Goal: Task Accomplishment & Management: Complete application form

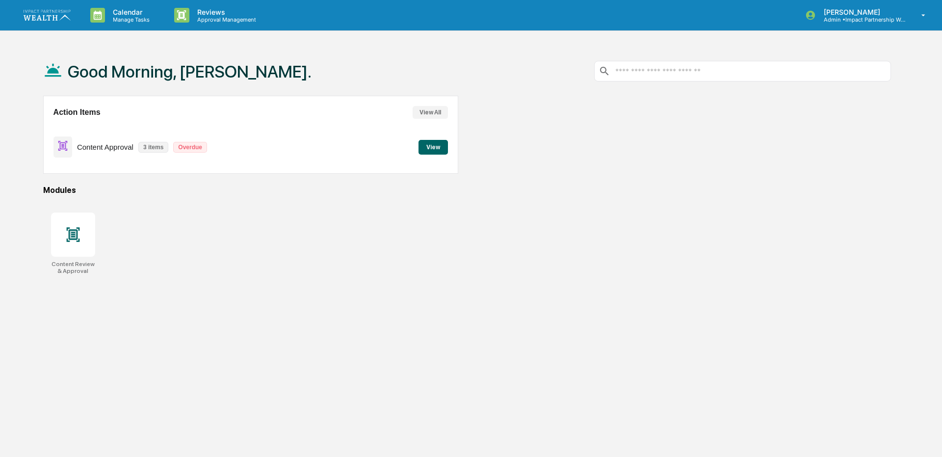
click at [420, 151] on button "View" at bounding box center [432, 147] width 29 height 15
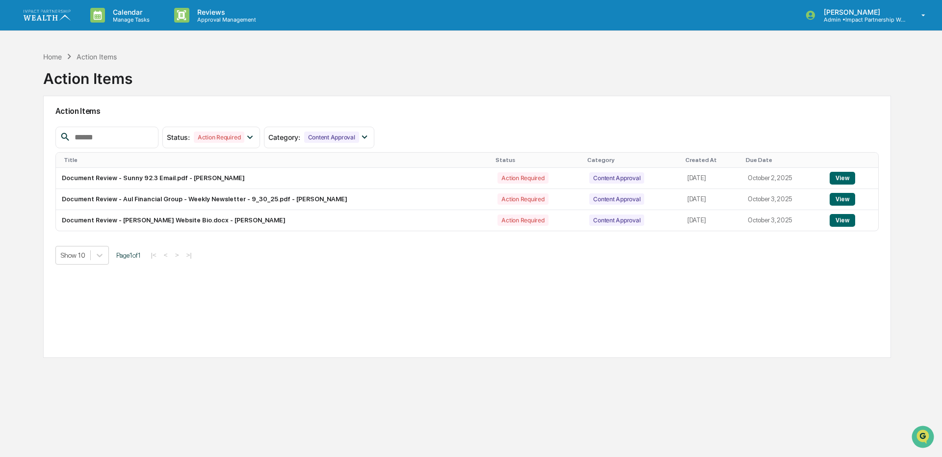
click at [93, 136] on input "text" at bounding box center [112, 137] width 83 height 13
paste input "********"
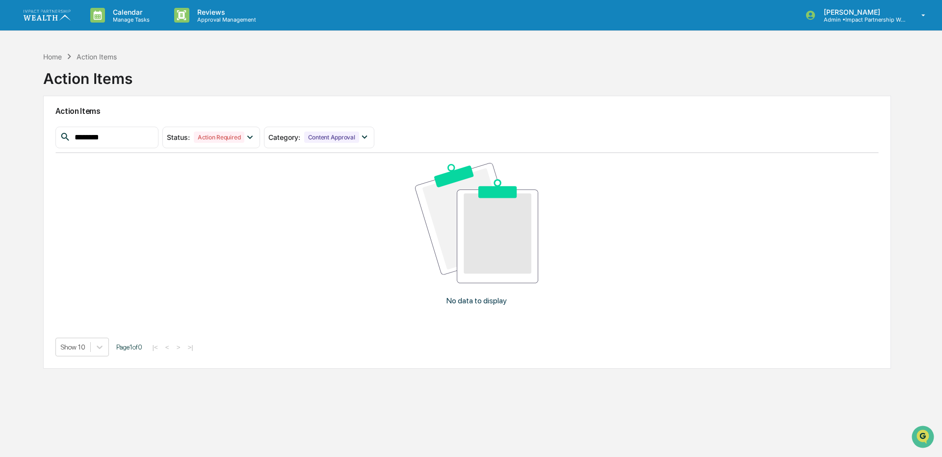
click at [117, 135] on input "********" at bounding box center [112, 137] width 83 height 13
click at [120, 136] on input "********" at bounding box center [112, 137] width 83 height 13
paste input "text"
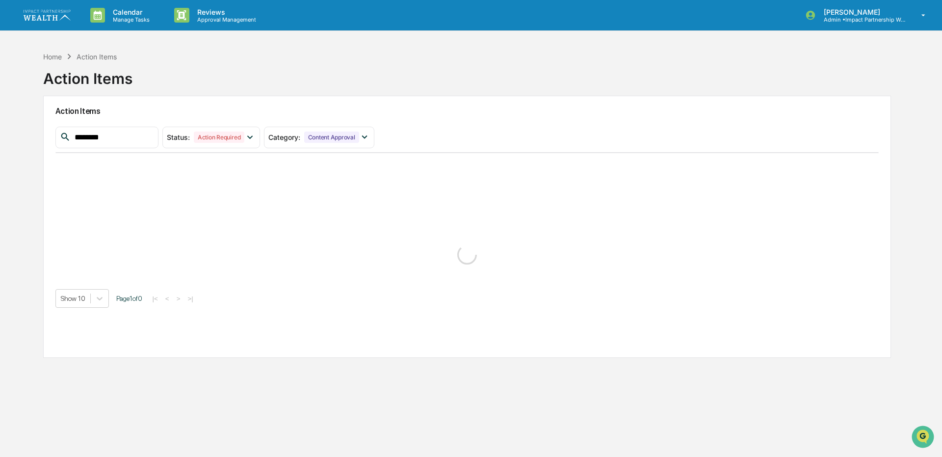
type input "********"
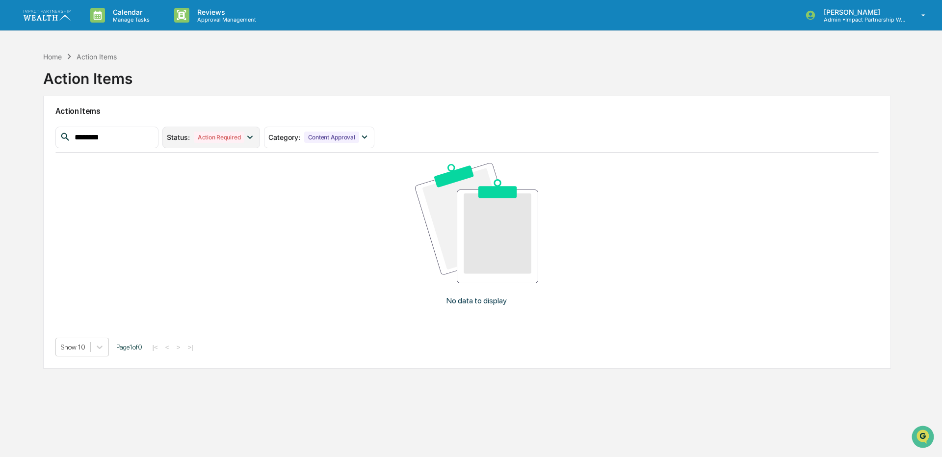
click at [218, 144] on div "Status : Action Required" at bounding box center [211, 138] width 98 height 22
click at [180, 160] on div at bounding box center [175, 161] width 9 height 9
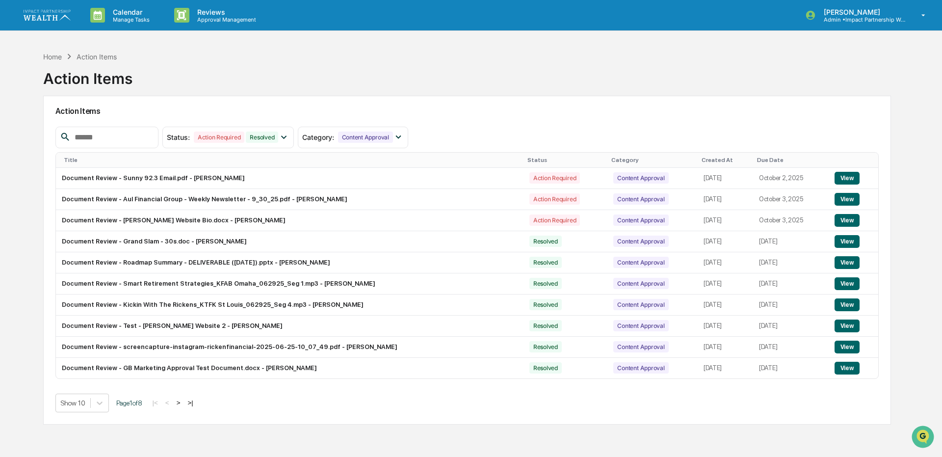
click at [103, 137] on input "text" at bounding box center [112, 137] width 83 height 13
paste input "********"
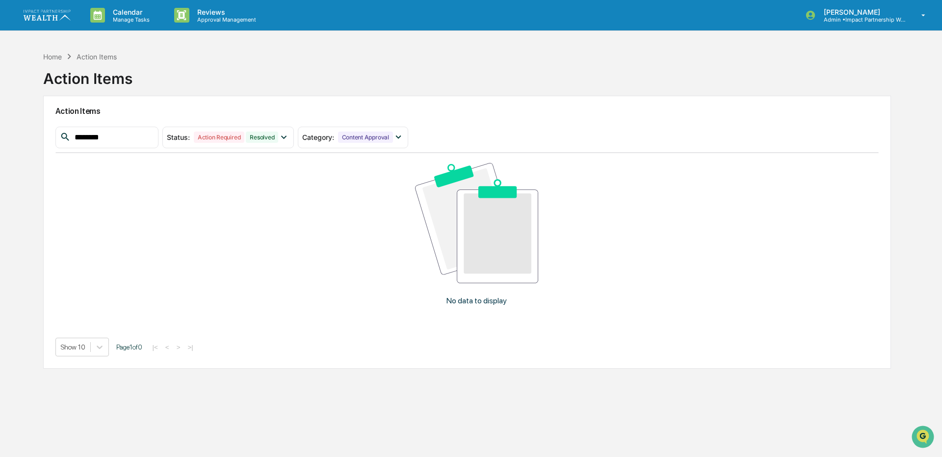
type input "********"
click at [54, 61] on div "Home Action Items" at bounding box center [80, 56] width 74 height 11
click at [55, 59] on div "Home" at bounding box center [52, 56] width 19 height 8
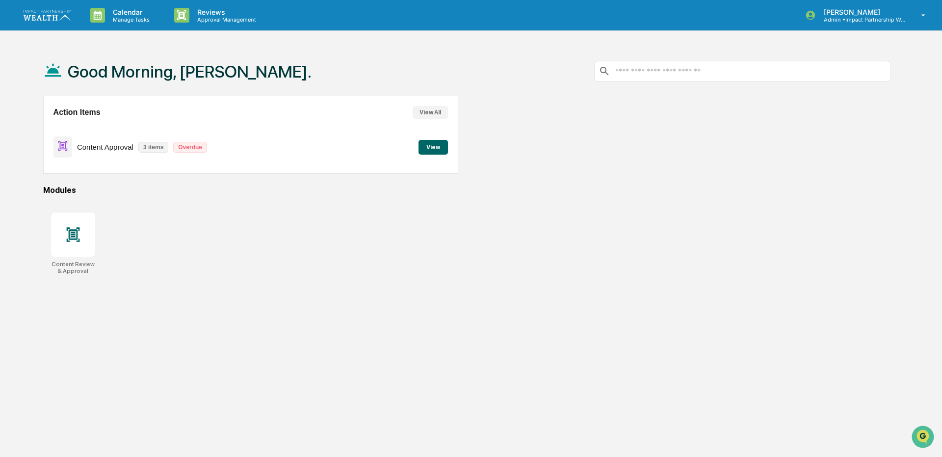
click at [432, 113] on button "View All" at bounding box center [430, 112] width 35 height 13
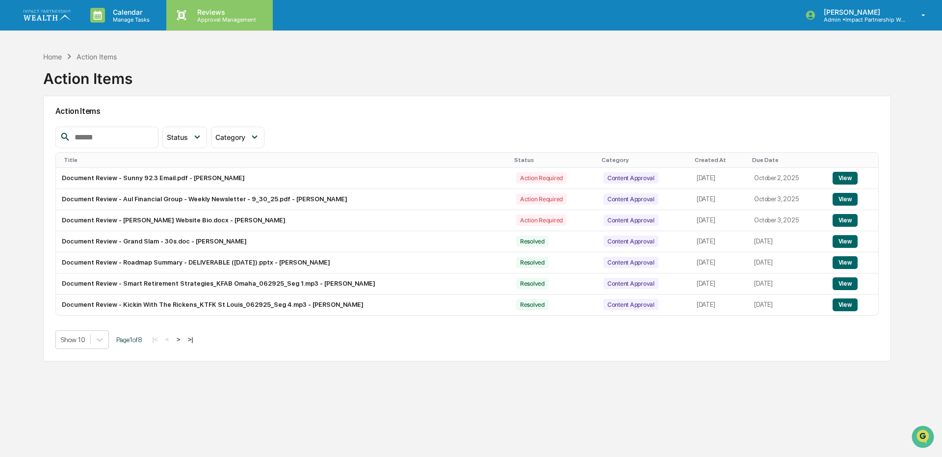
click at [199, 16] on p "Approval Management" at bounding box center [225, 19] width 72 height 7
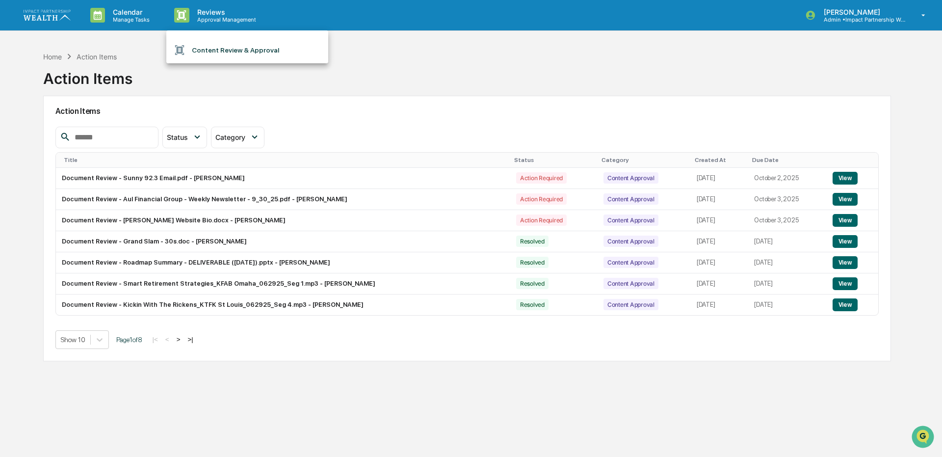
click at [210, 44] on li "Content Review & Approval" at bounding box center [247, 50] width 162 height 19
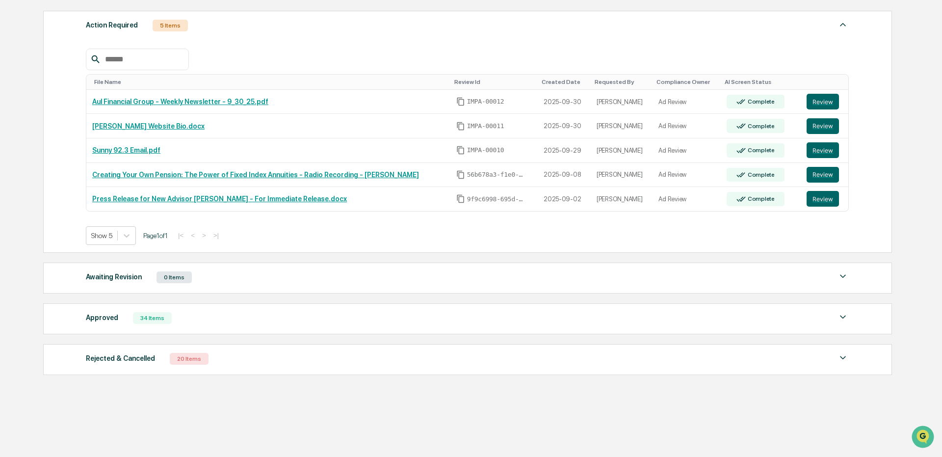
scroll to position [169, 0]
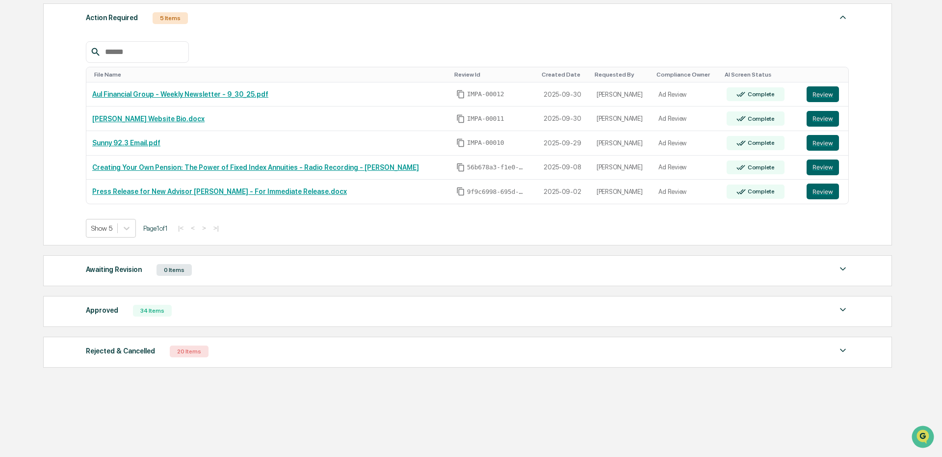
click at [117, 306] on div "Approved 34 Items" at bounding box center [467, 311] width 763 height 14
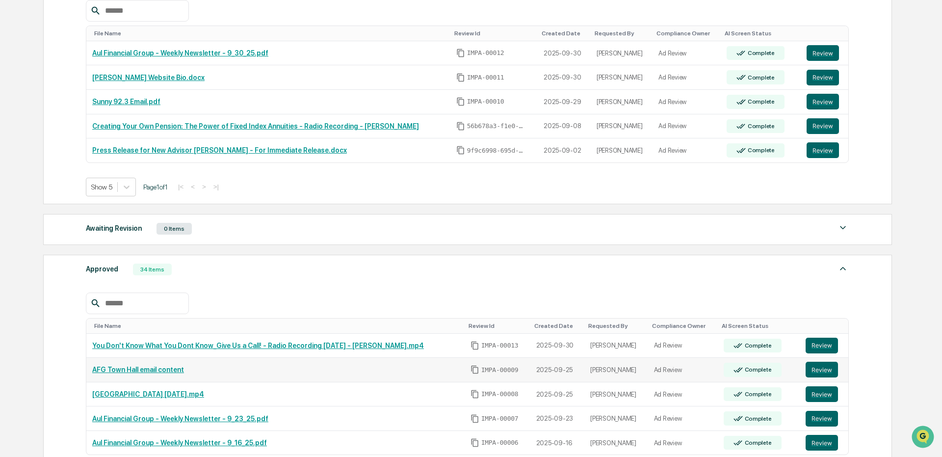
scroll to position [267, 0]
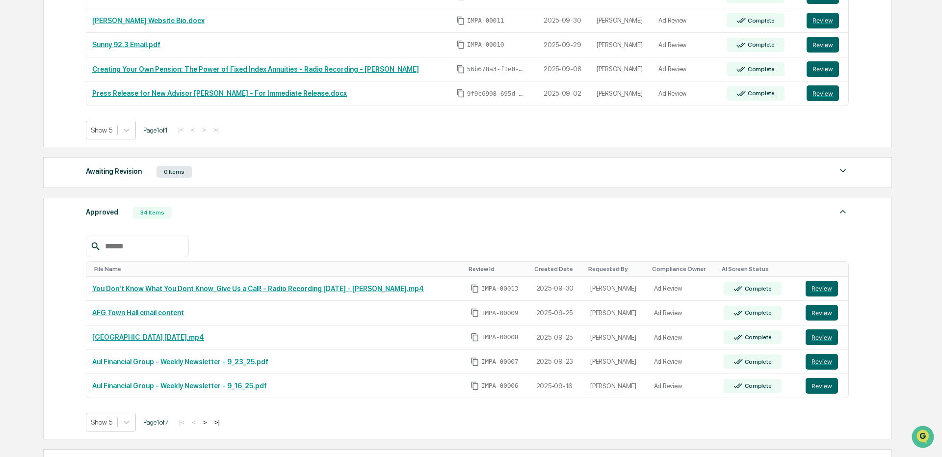
click at [119, 243] on input "text" at bounding box center [142, 246] width 83 height 13
paste input "********"
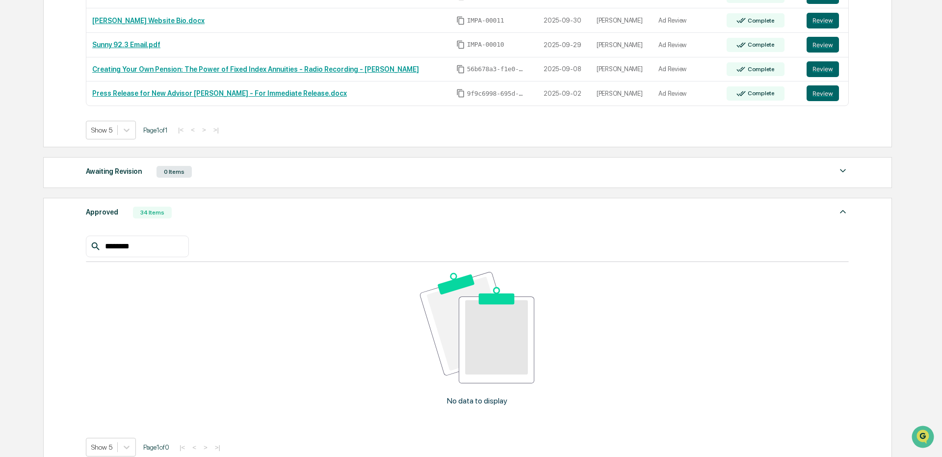
click at [141, 252] on input "********" at bounding box center [142, 246] width 83 height 13
click at [143, 252] on input "********" at bounding box center [142, 246] width 83 height 13
paste input "*"
type input "********"
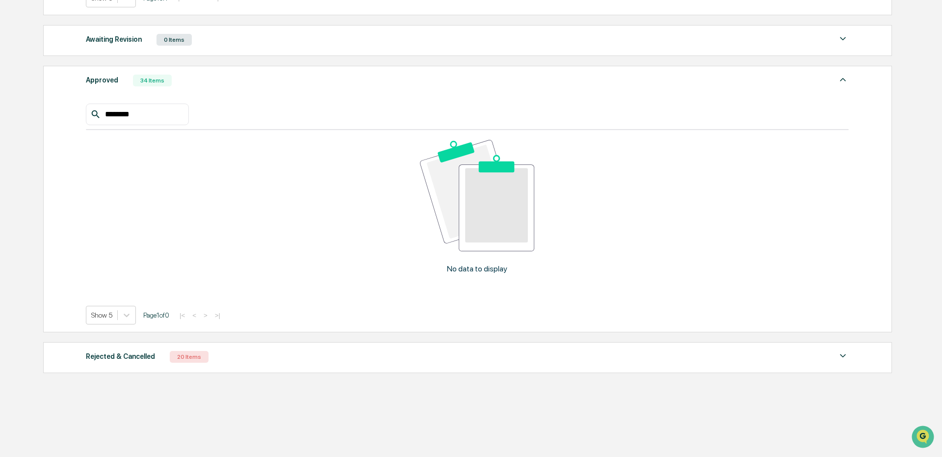
scroll to position [405, 0]
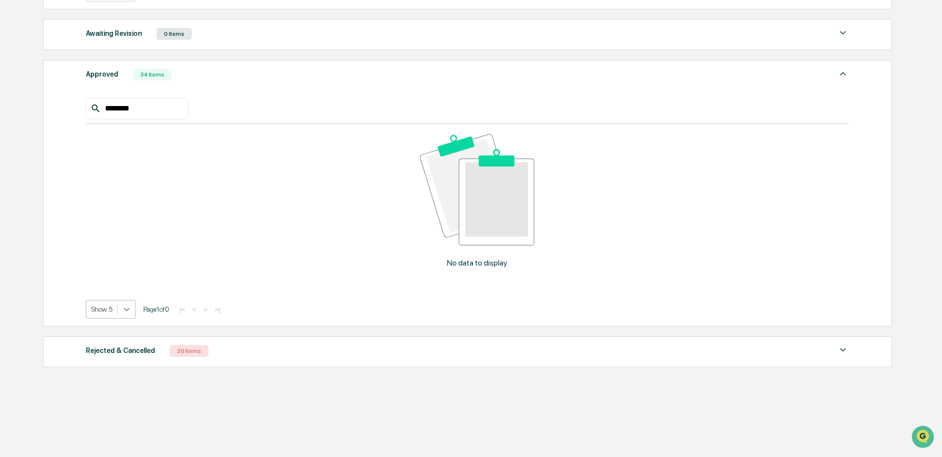
click at [119, 307] on div at bounding box center [127, 309] width 18 height 18
click at [84, 391] on div "Home Reviews Content Review & Approval Content Review & Approval New Approval S…" at bounding box center [466, 49] width 877 height 815
click at [150, 112] on input "********" at bounding box center [142, 108] width 83 height 13
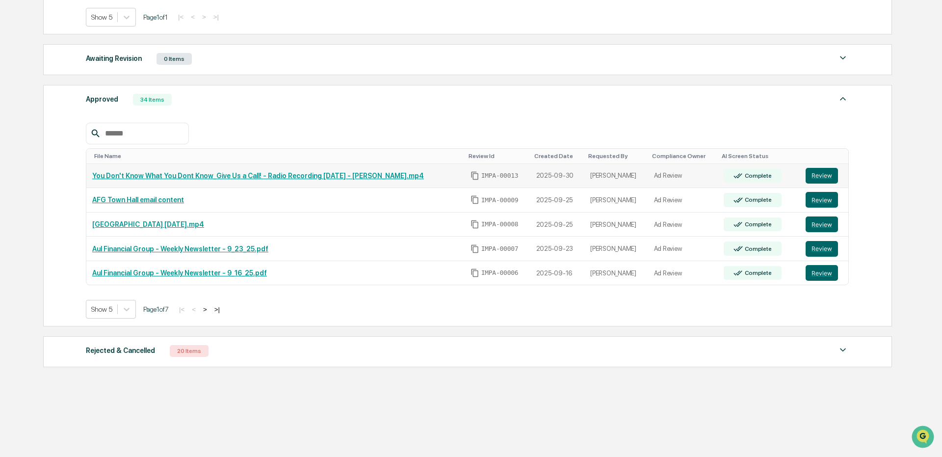
scroll to position [380, 0]
click at [121, 305] on div at bounding box center [127, 309] width 18 height 18
click at [102, 392] on div "Show 100" at bounding box center [111, 395] width 51 height 16
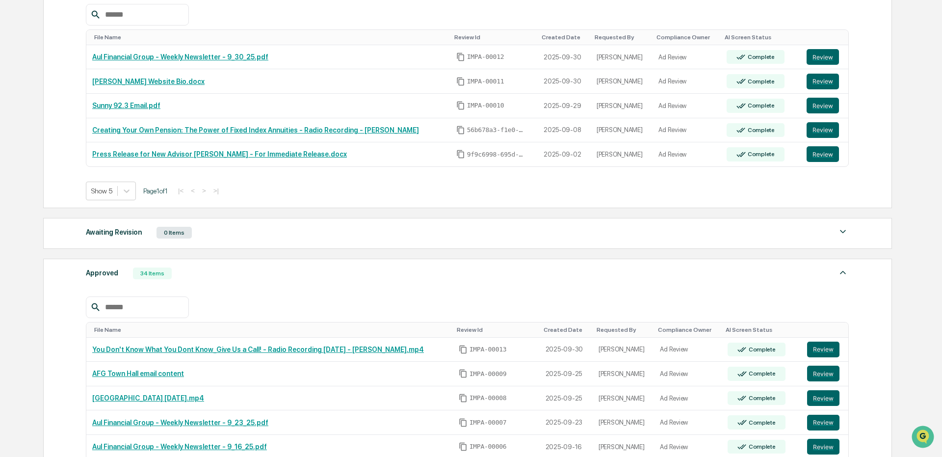
scroll to position [202, 0]
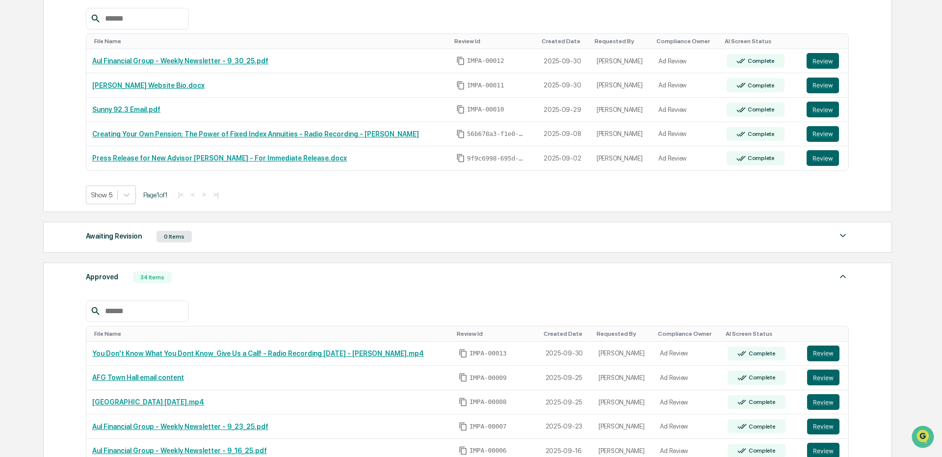
click at [141, 300] on div at bounding box center [137, 311] width 103 height 22
click at [130, 312] on input "text" at bounding box center [142, 311] width 83 height 13
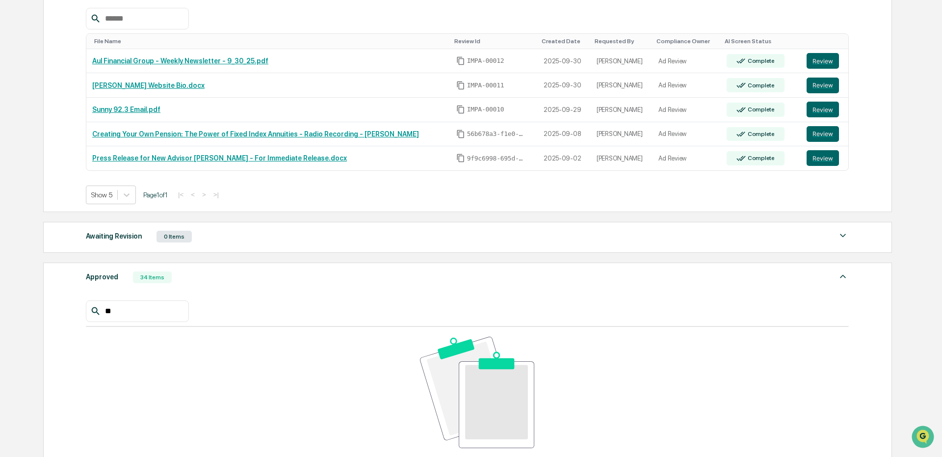
type input "*"
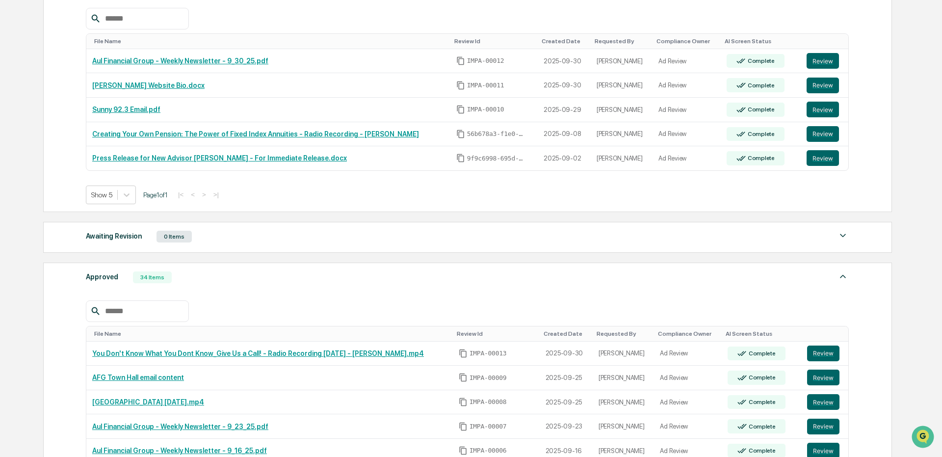
type input "*"
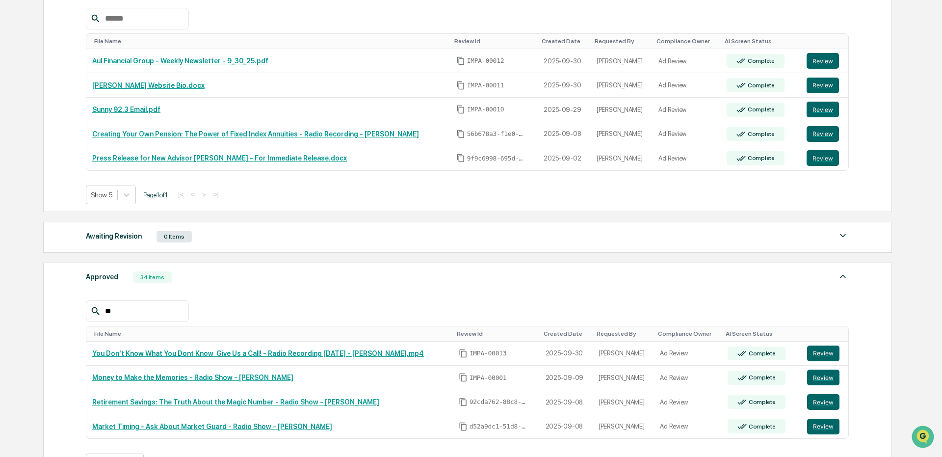
type input "*"
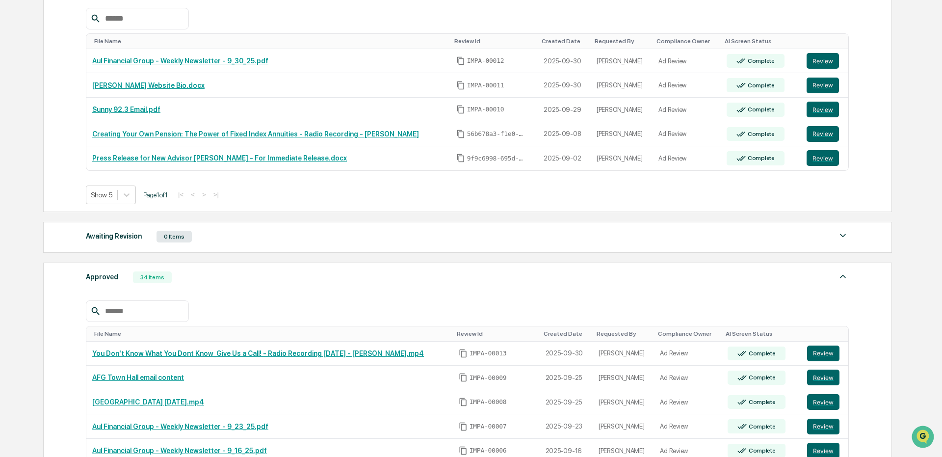
click at [373, 283] on div "Approved 34 Items" at bounding box center [467, 277] width 763 height 14
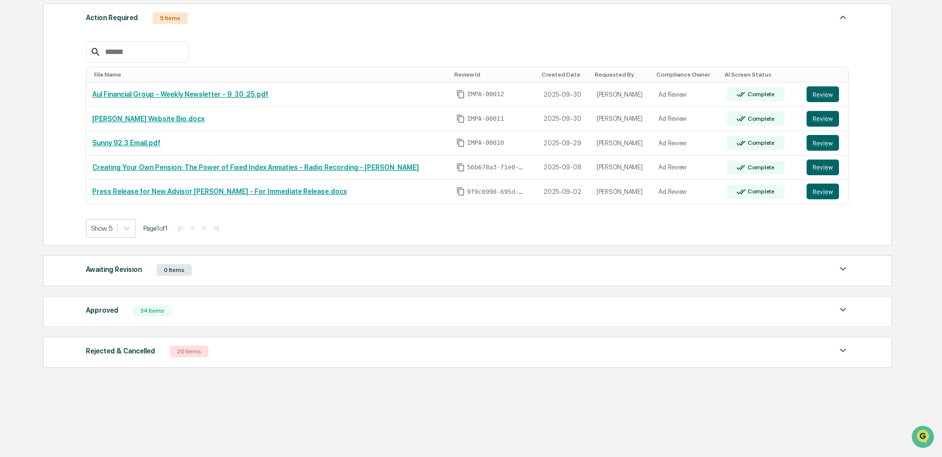
scroll to position [169, 0]
click at [78, 314] on div "Approved 34 Items File Name Review Id Created Date Requested By Compliance Owne…" at bounding box center [467, 311] width 849 height 31
click at [97, 310] on div "Approved" at bounding box center [102, 310] width 32 height 13
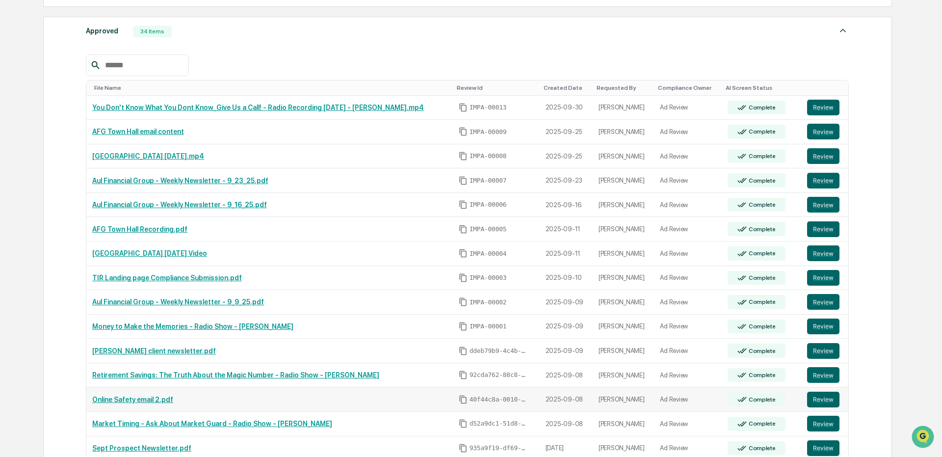
scroll to position [398, 0]
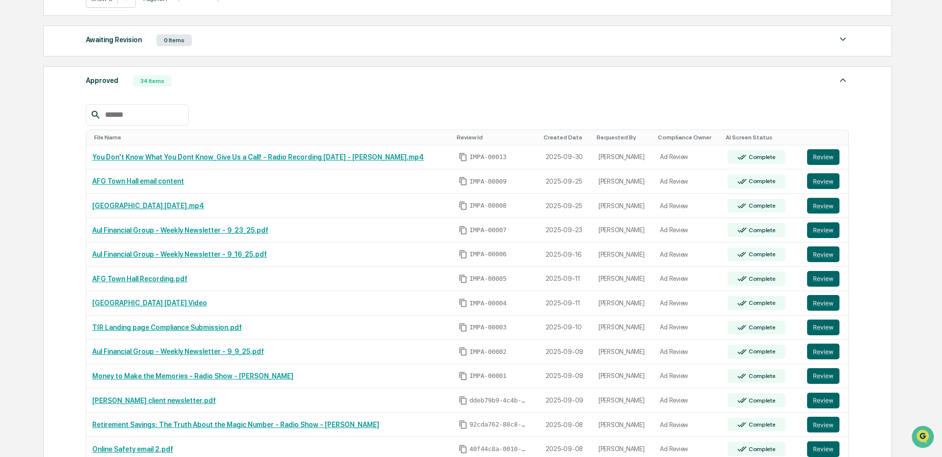
click at [173, 115] on input "text" at bounding box center [142, 114] width 83 height 13
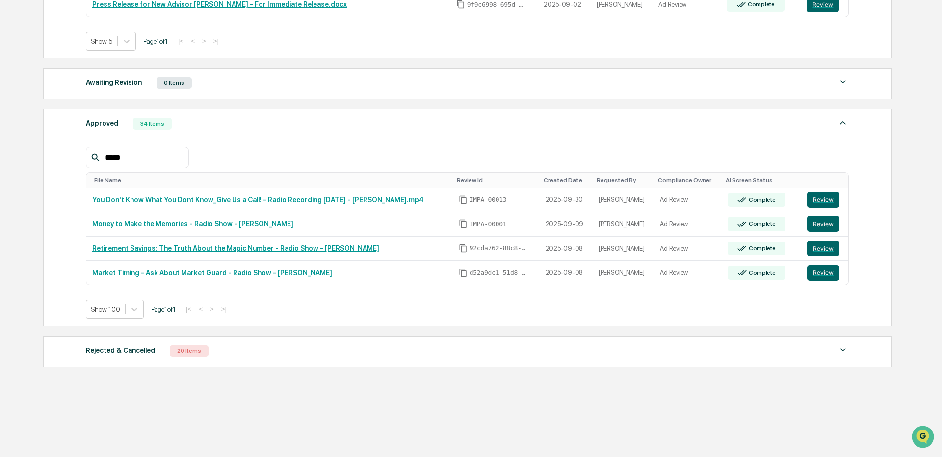
scroll to position [356, 0]
click at [150, 149] on div "*****" at bounding box center [137, 158] width 103 height 22
click at [150, 154] on input "*****" at bounding box center [142, 157] width 83 height 13
paste input "****"
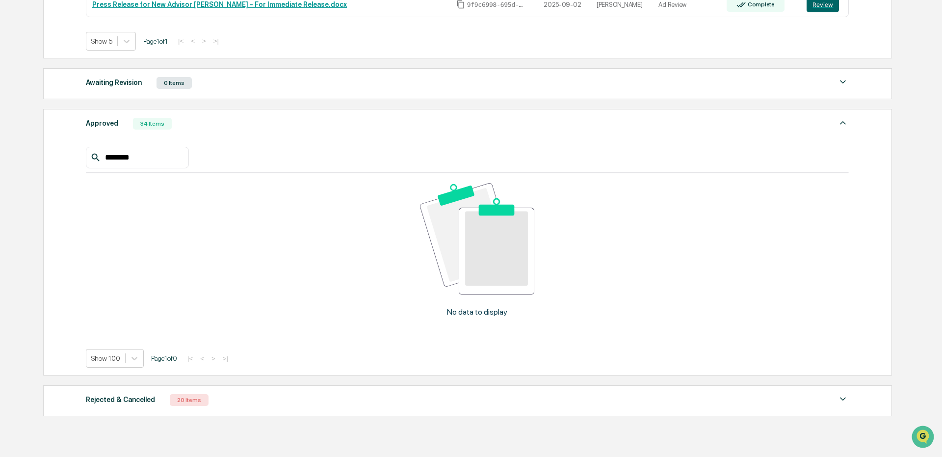
type input "********"
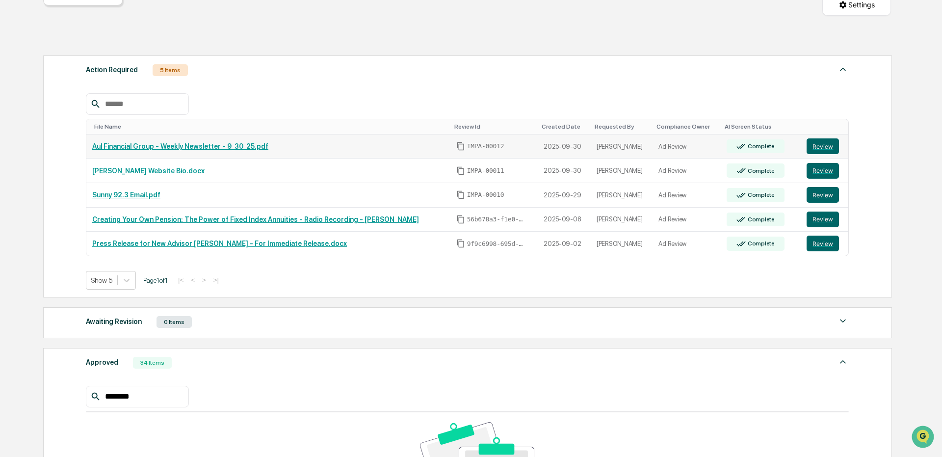
scroll to position [110, 0]
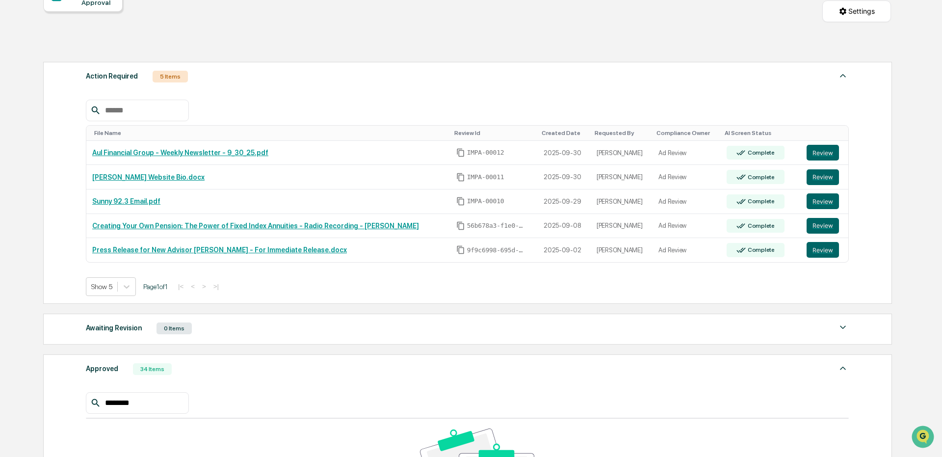
click at [171, 113] on input "text" at bounding box center [142, 110] width 83 height 13
paste input "*********"
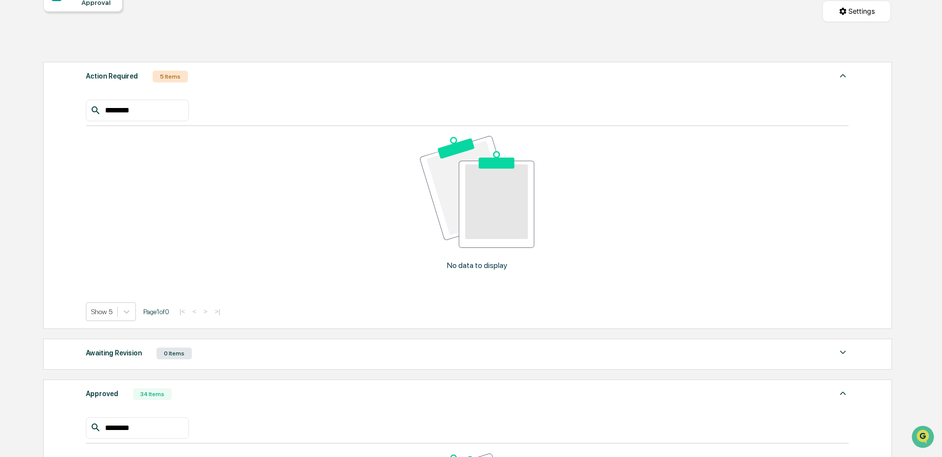
type input "********"
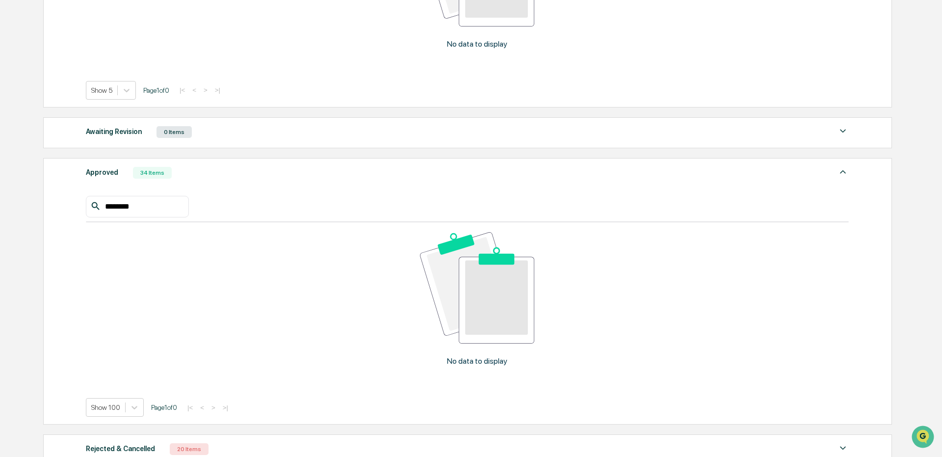
scroll to position [283, 0]
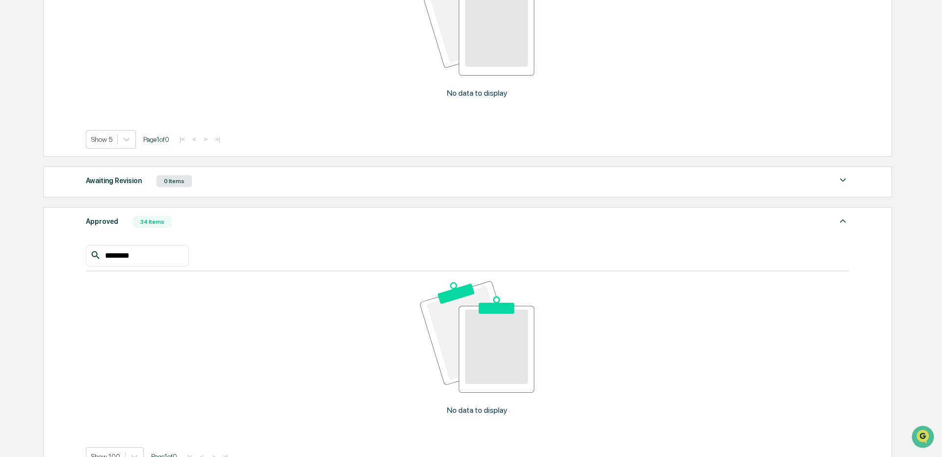
click at [174, 253] on input "********" at bounding box center [142, 255] width 83 height 13
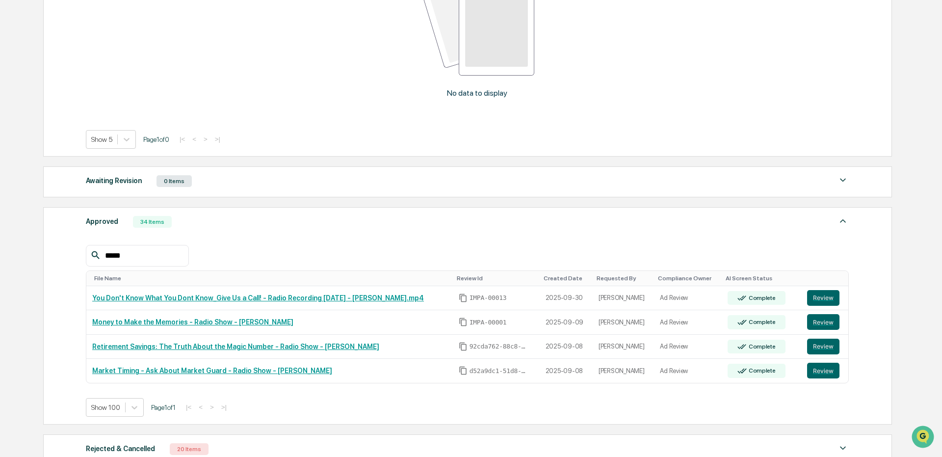
type input "*****"
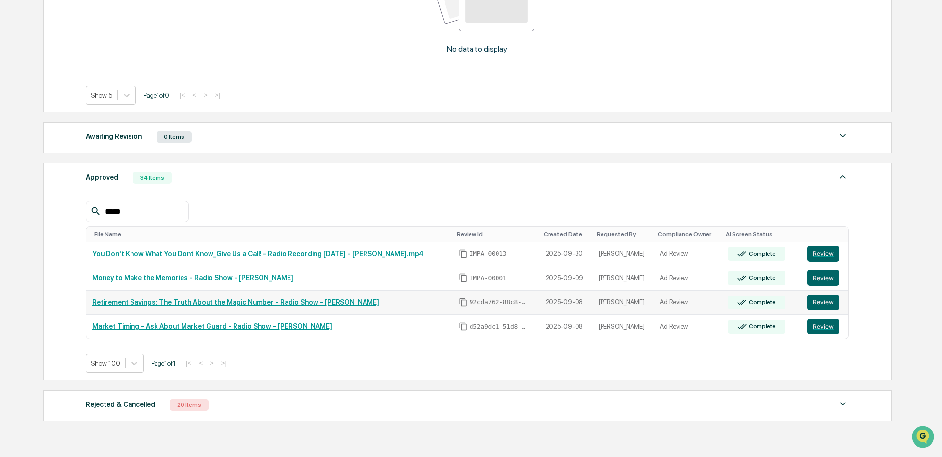
scroll to position [381, 0]
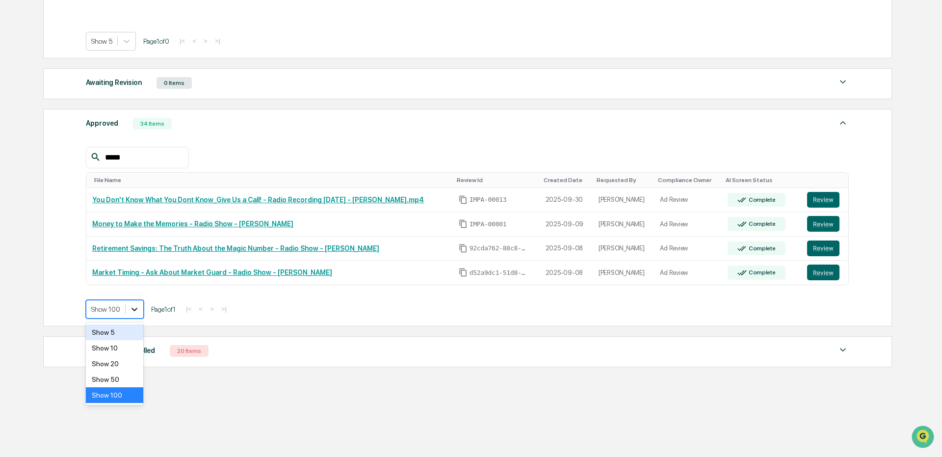
click at [128, 309] on div at bounding box center [135, 309] width 18 height 18
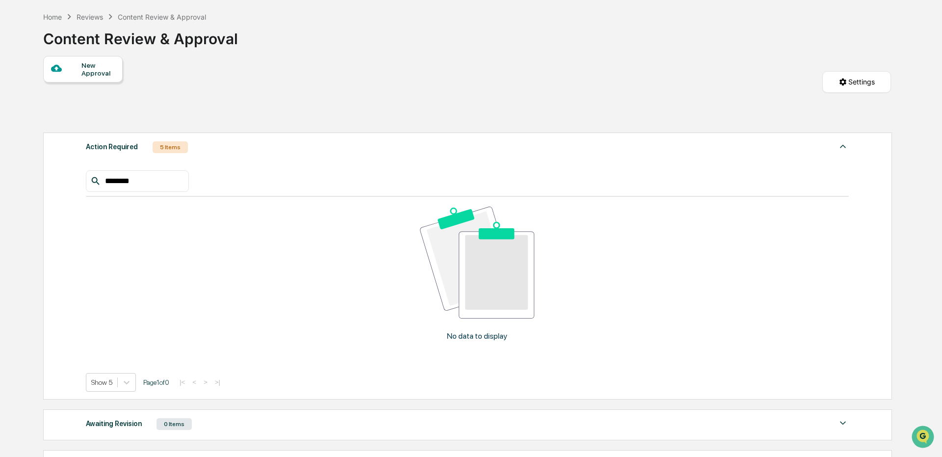
scroll to position [0, 0]
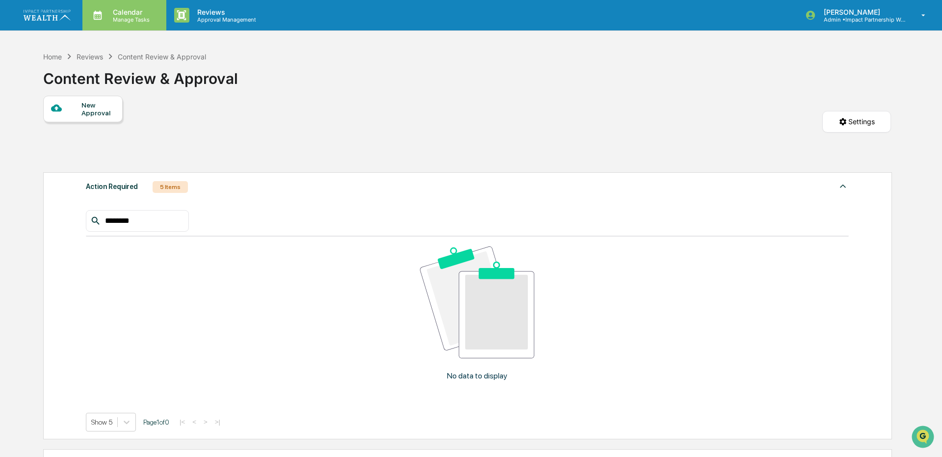
click at [145, 24] on div "Calendar Manage Tasks" at bounding box center [124, 15] width 84 height 30
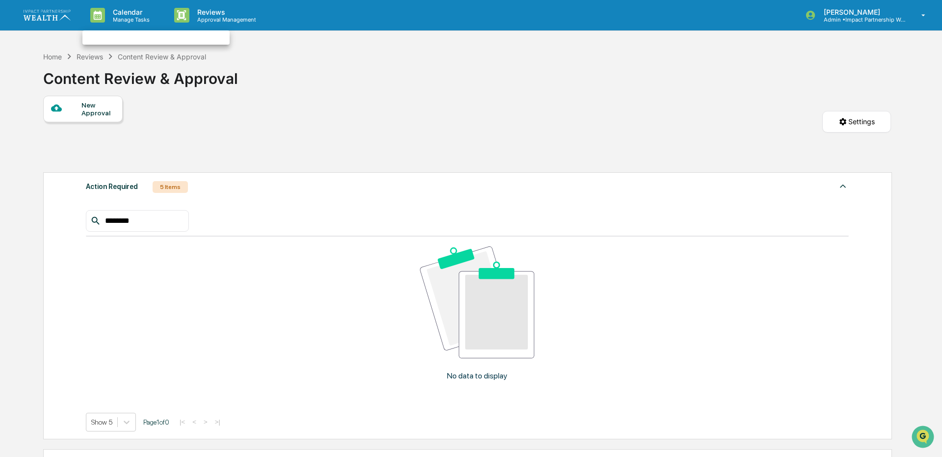
click at [222, 20] on div at bounding box center [471, 228] width 942 height 457
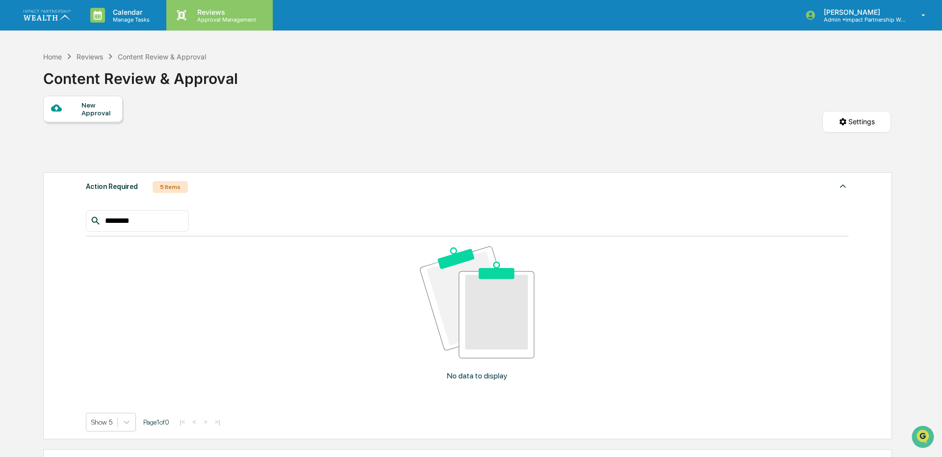
click at [229, 18] on p "Approval Management" at bounding box center [225, 19] width 72 height 7
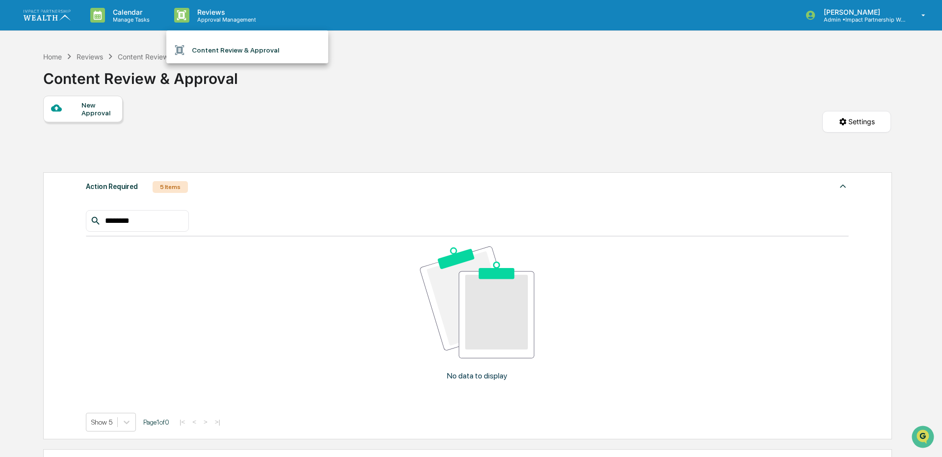
click at [246, 47] on li "Content Review & Approval" at bounding box center [247, 50] width 162 height 19
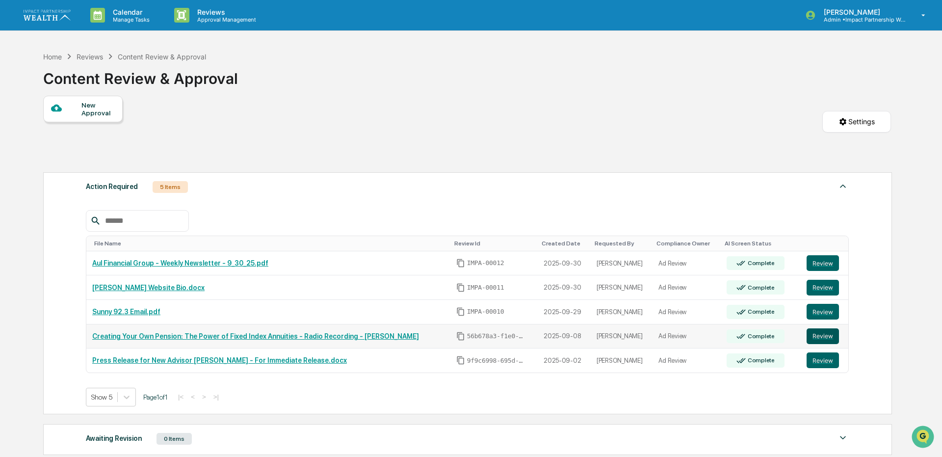
click at [823, 331] on button "Review" at bounding box center [823, 336] width 32 height 16
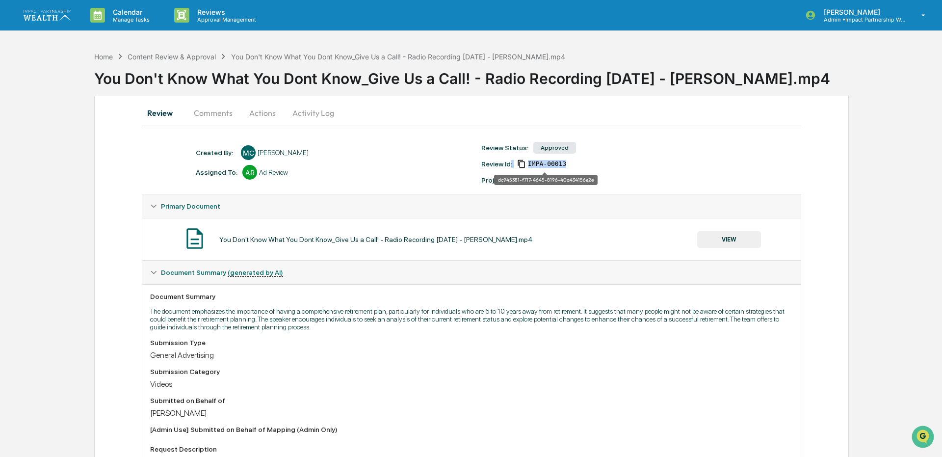
drag, startPoint x: 568, startPoint y: 163, endPoint x: 510, endPoint y: 167, distance: 58.0
click at [510, 167] on div "Review Id: IMPA-00013" at bounding box center [619, 163] width 286 height 9
click at [617, 173] on div "Review Status: Approved Review Id: IMPA-00013 Project: Content Review" at bounding box center [619, 162] width 286 height 43
click at [569, 159] on div "Review Status: Approved Review Id: IMPA-00013 Project: Content Review" at bounding box center [619, 162] width 286 height 43
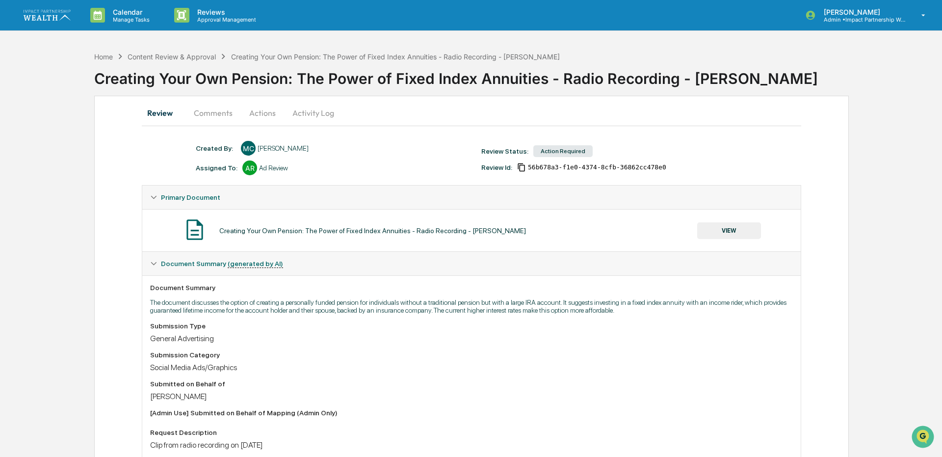
click at [248, 110] on button "Actions" at bounding box center [262, 113] width 44 height 24
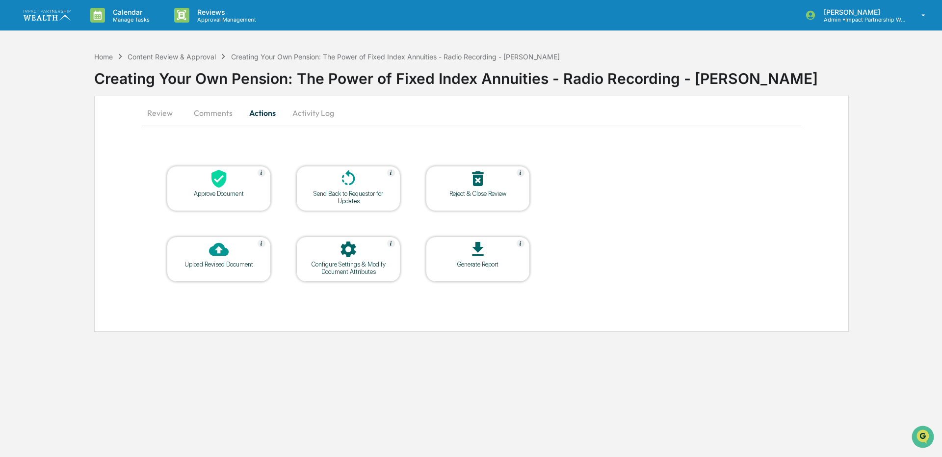
click at [214, 111] on button "Comments" at bounding box center [213, 113] width 54 height 24
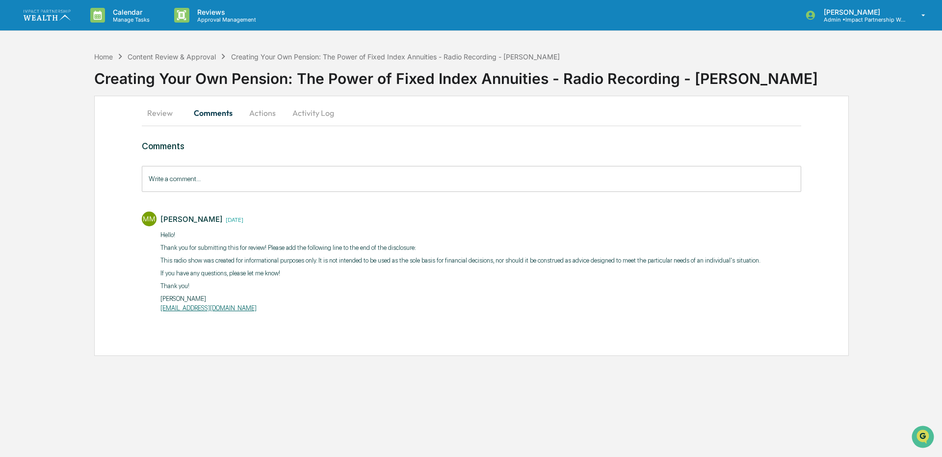
click at [147, 113] on button "Review" at bounding box center [164, 113] width 44 height 24
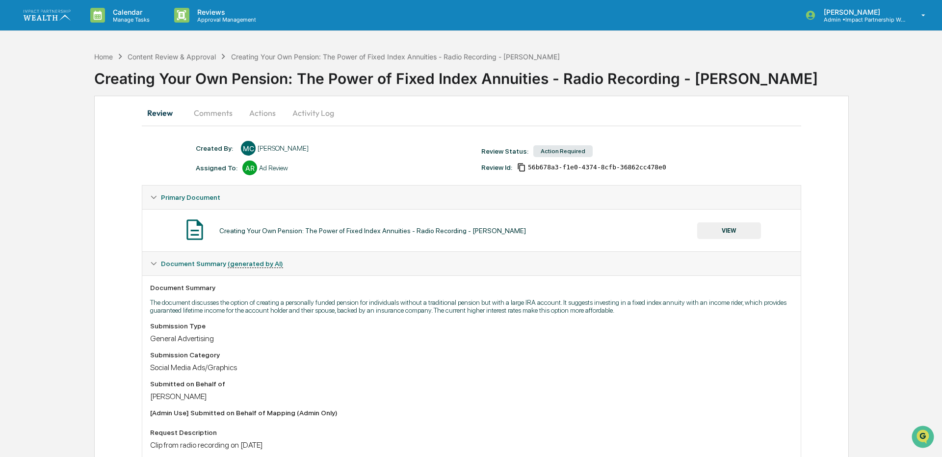
click at [312, 118] on button "Activity Log" at bounding box center [313, 113] width 57 height 24
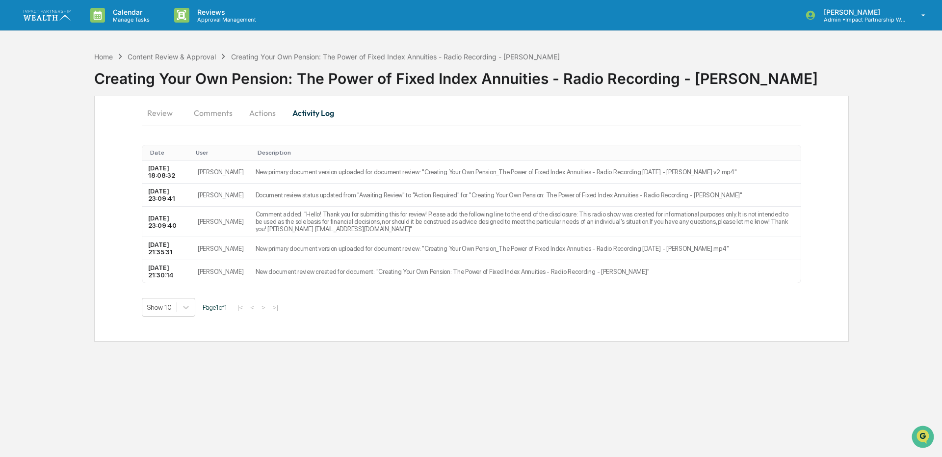
click at [259, 116] on button "Actions" at bounding box center [262, 113] width 44 height 24
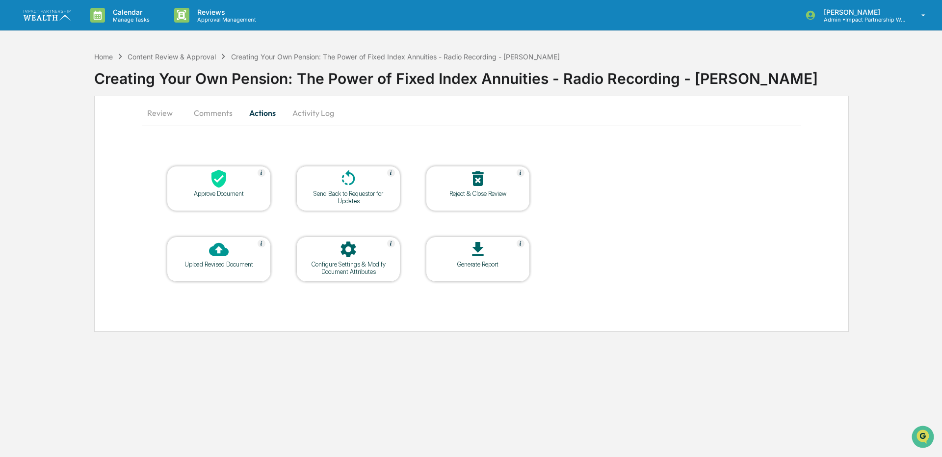
click at [205, 113] on button "Comments" at bounding box center [213, 113] width 54 height 24
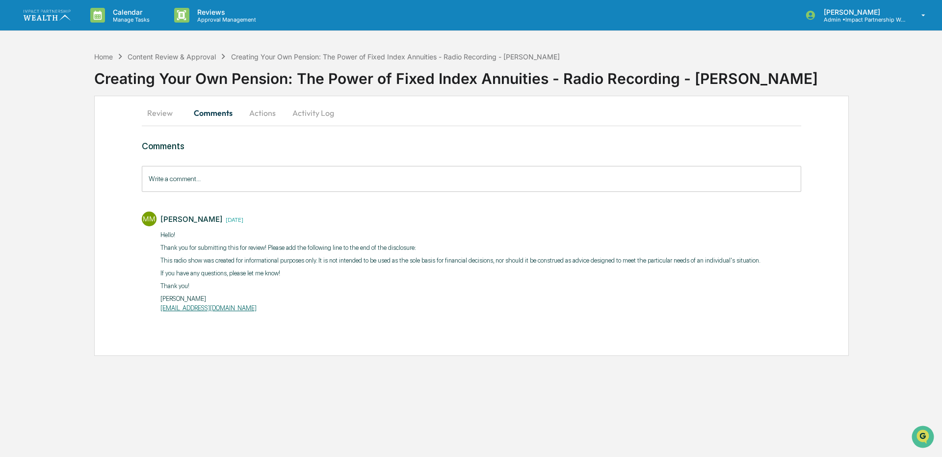
click at [161, 116] on button "Review" at bounding box center [164, 113] width 44 height 24
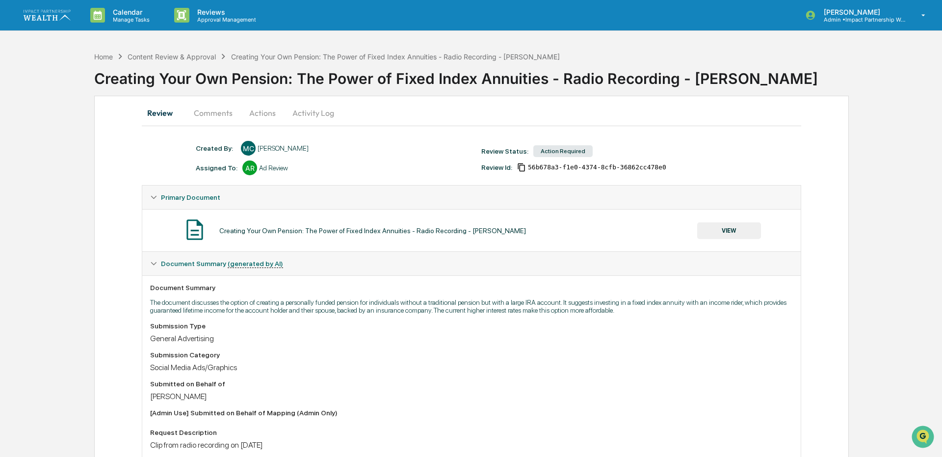
click at [225, 106] on button "Comments" at bounding box center [213, 113] width 54 height 24
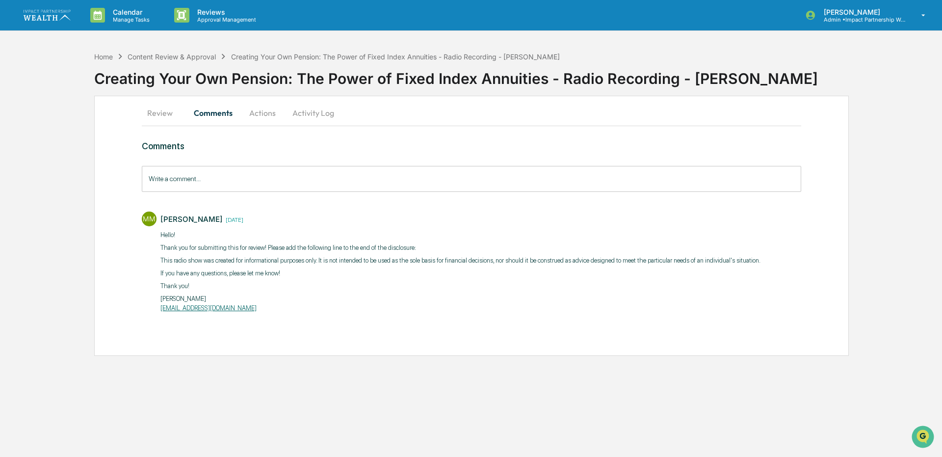
click at [169, 107] on button "Review" at bounding box center [164, 113] width 44 height 24
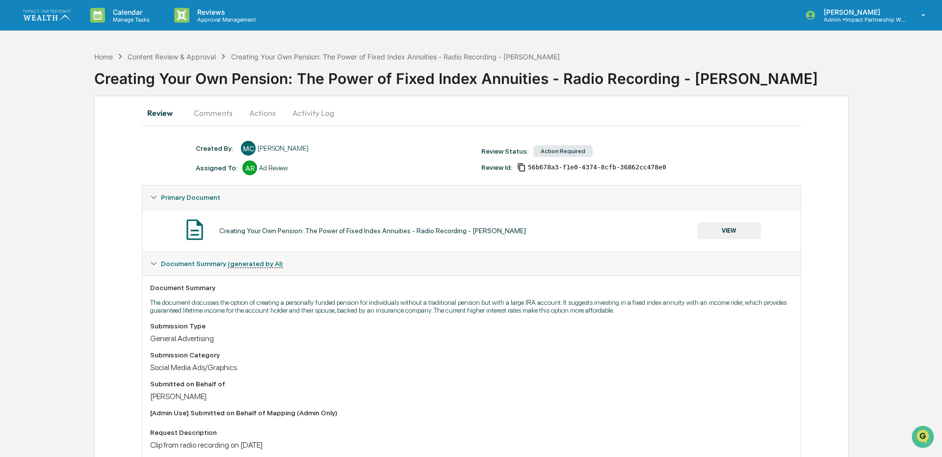
click at [726, 225] on button "VIEW" at bounding box center [729, 230] width 64 height 17
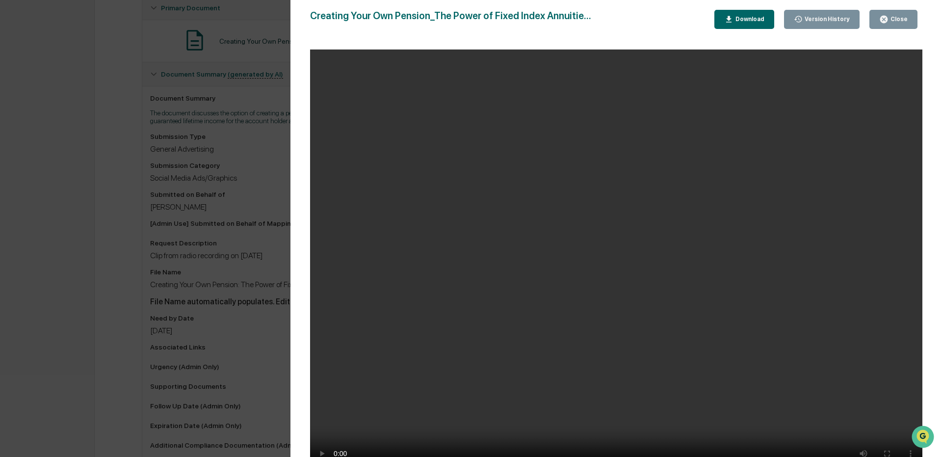
scroll to position [245, 0]
click at [899, 24] on div "Close" at bounding box center [893, 19] width 28 height 9
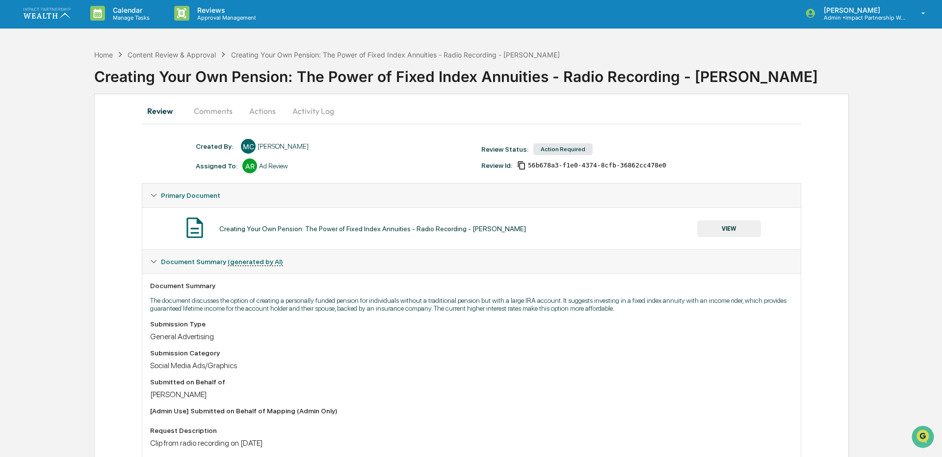
scroll to position [0, 0]
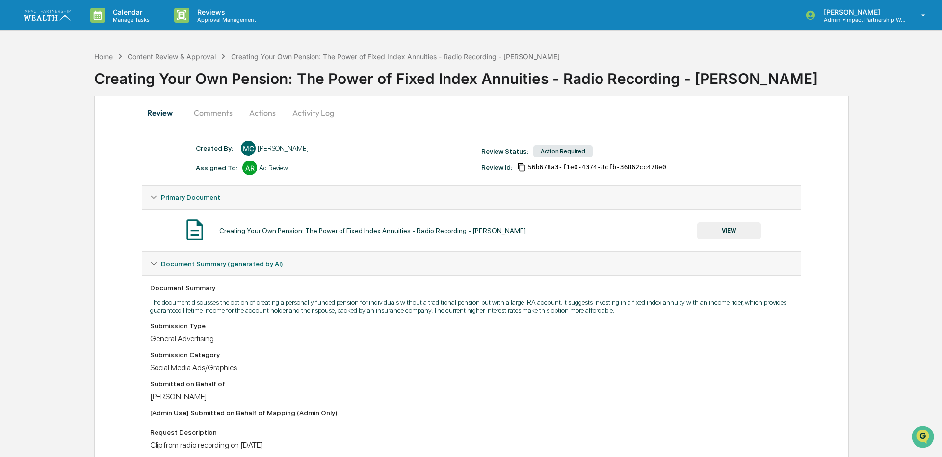
drag, startPoint x: 204, startPoint y: 113, endPoint x: 256, endPoint y: 113, distance: 51.5
click at [210, 113] on button "Comments" at bounding box center [213, 113] width 54 height 24
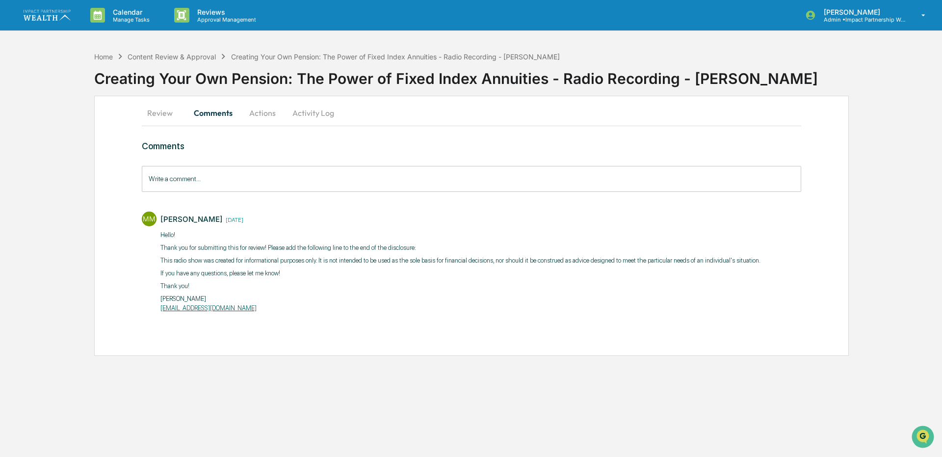
click at [270, 117] on button "Actions" at bounding box center [262, 113] width 44 height 24
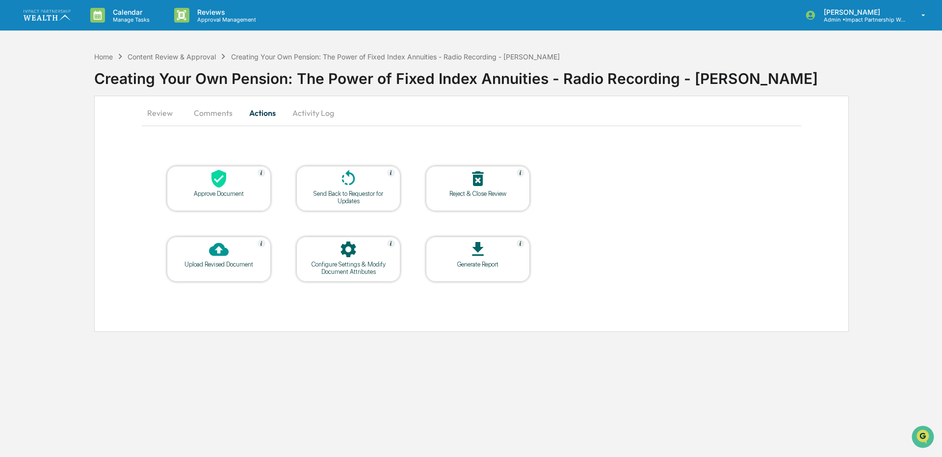
click at [220, 187] on icon at bounding box center [219, 179] width 20 height 20
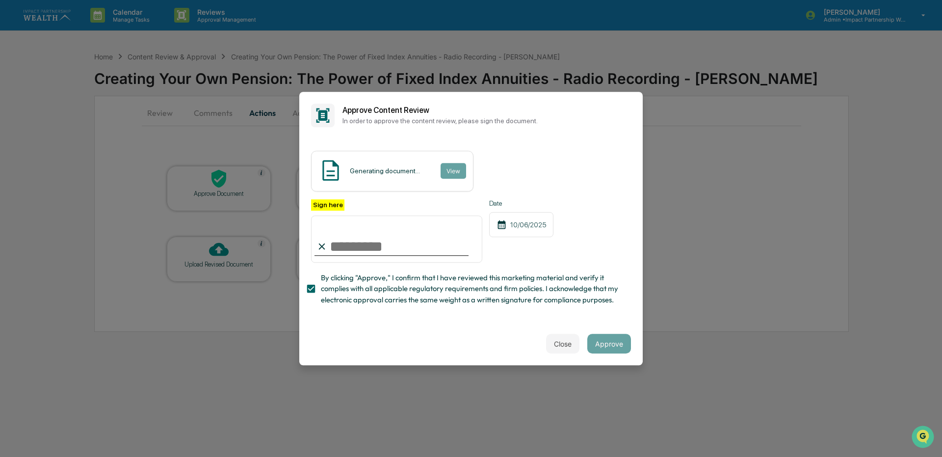
click at [366, 239] on input "Sign here" at bounding box center [396, 238] width 171 height 47
type input "**********"
click at [606, 344] on button "Approve" at bounding box center [609, 344] width 44 height 20
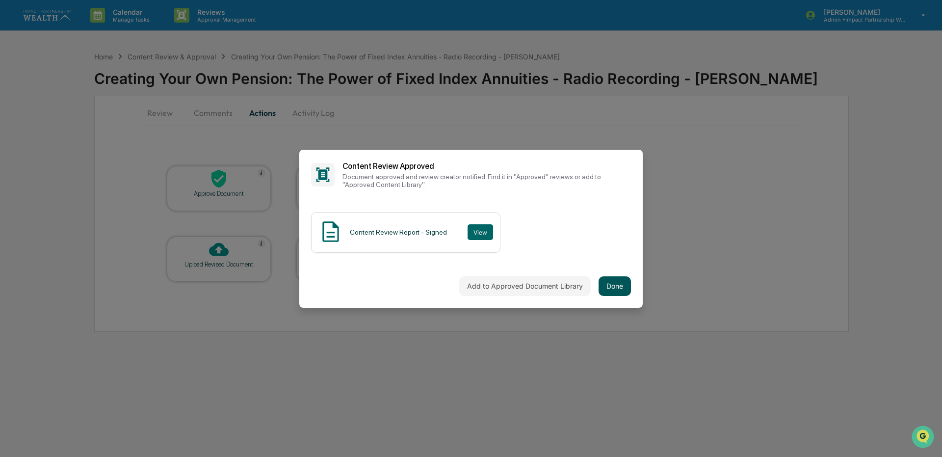
click at [618, 285] on button "Done" at bounding box center [615, 286] width 32 height 20
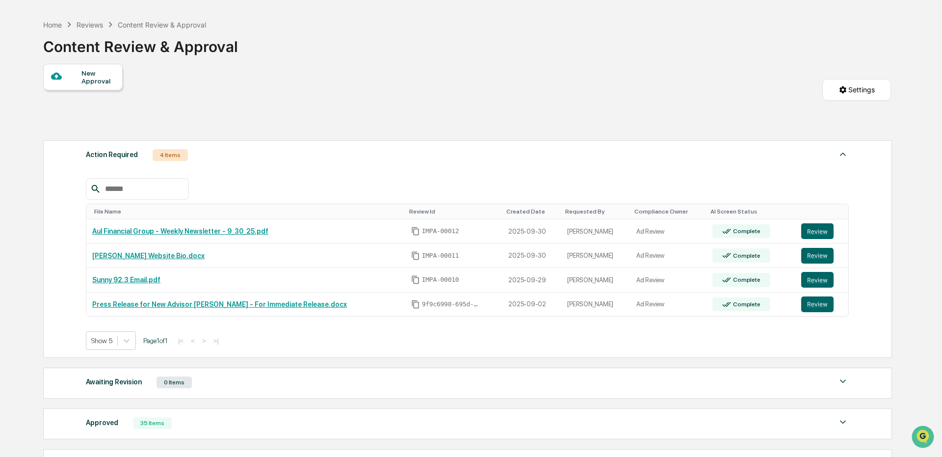
scroll to position [49, 0]
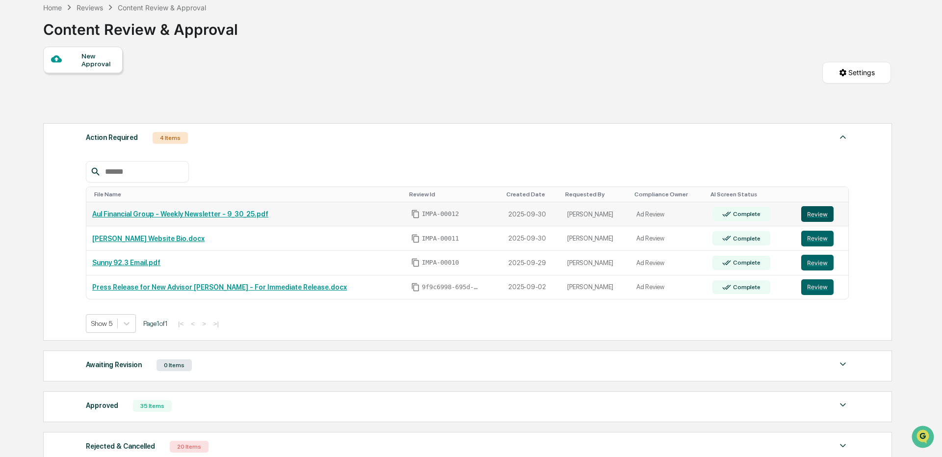
click at [812, 218] on button "Review" at bounding box center [817, 214] width 32 height 16
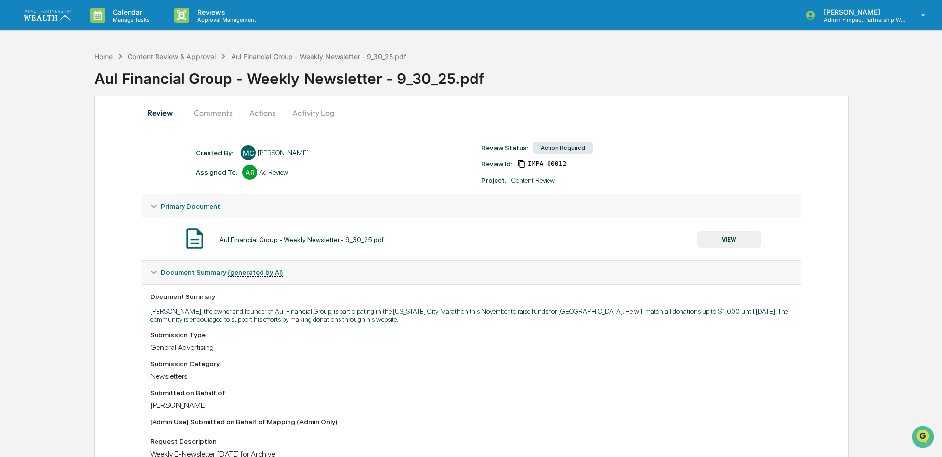
click at [221, 111] on button "Comments" at bounding box center [213, 113] width 54 height 24
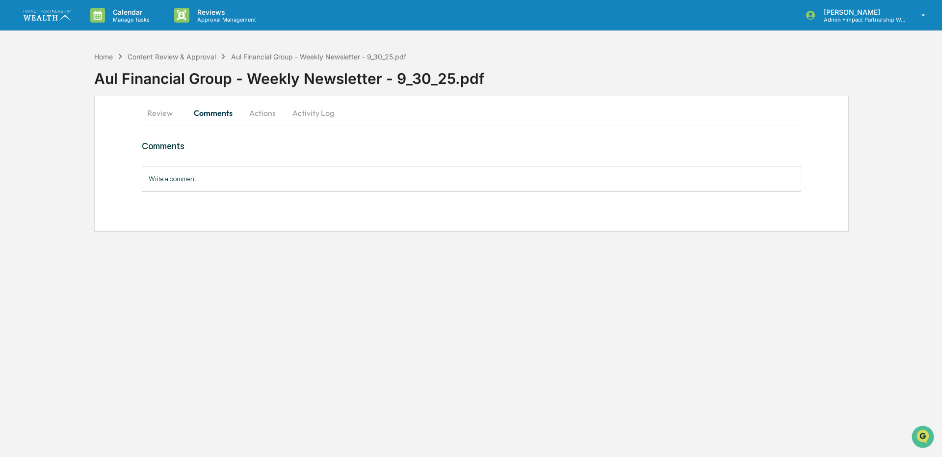
click at [155, 111] on button "Review" at bounding box center [164, 113] width 44 height 24
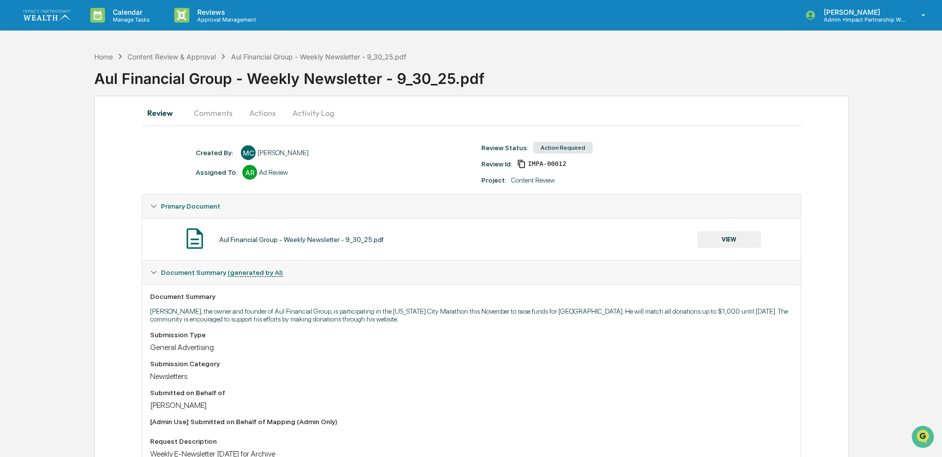
click at [738, 237] on button "VIEW" at bounding box center [729, 239] width 64 height 17
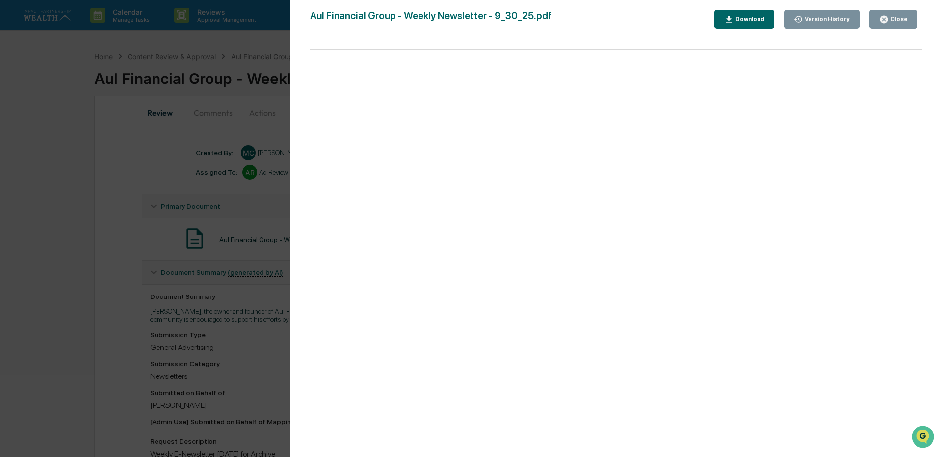
click at [755, 13] on button "Download" at bounding box center [744, 19] width 60 height 19
click at [745, 18] on div "Download" at bounding box center [748, 19] width 31 height 7
click at [889, 12] on button "Close" at bounding box center [893, 19] width 48 height 19
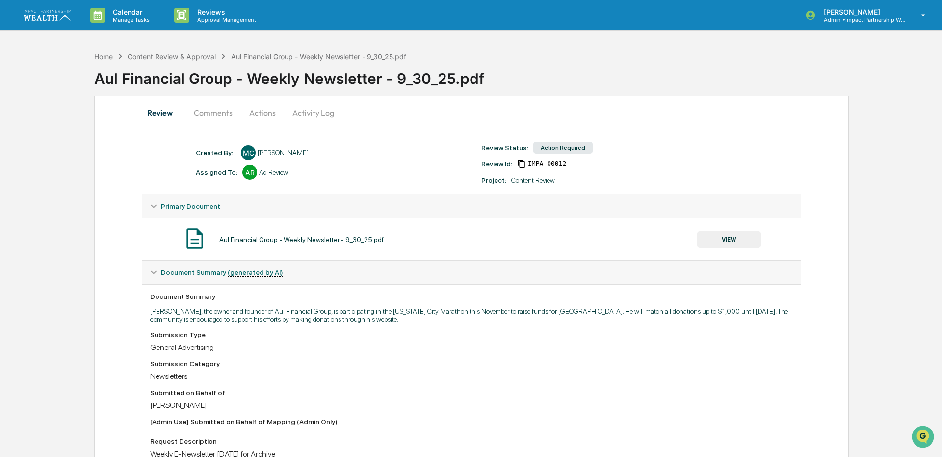
click at [265, 115] on button "Actions" at bounding box center [262, 113] width 44 height 24
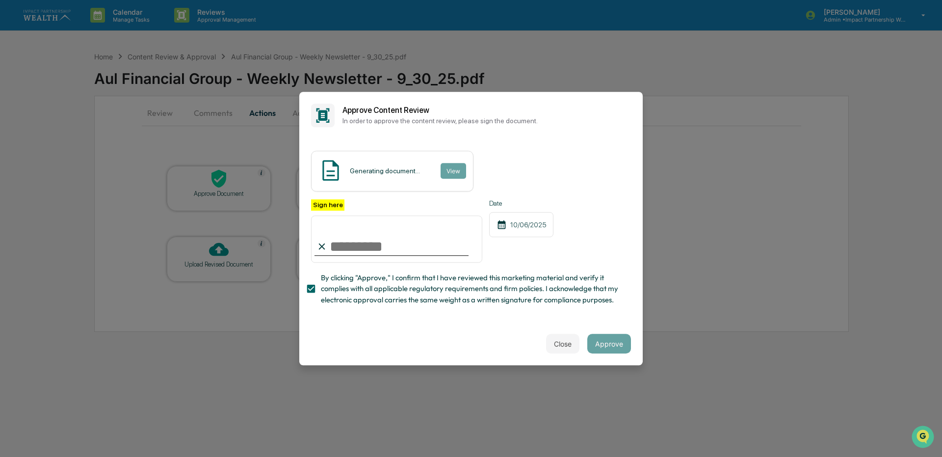
click at [372, 242] on input "Sign here" at bounding box center [396, 238] width 171 height 47
type input "**********"
click at [612, 340] on button "Approve" at bounding box center [609, 344] width 44 height 20
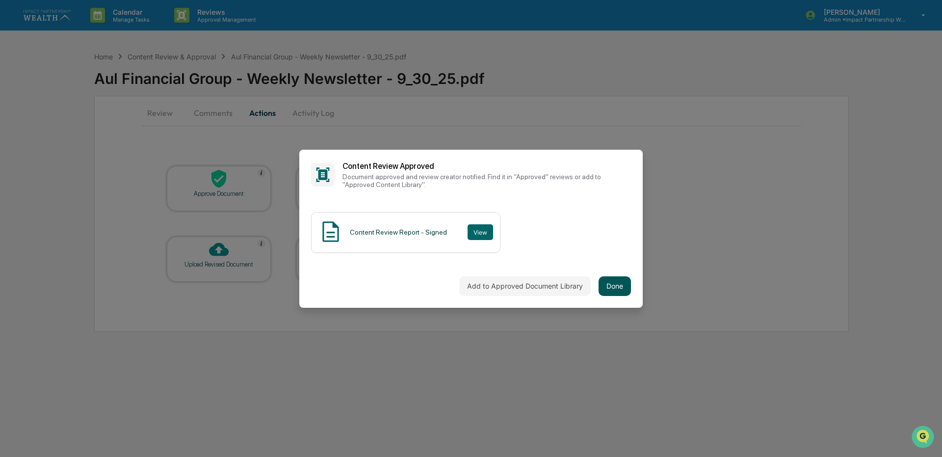
click at [619, 277] on button "Done" at bounding box center [615, 286] width 32 height 20
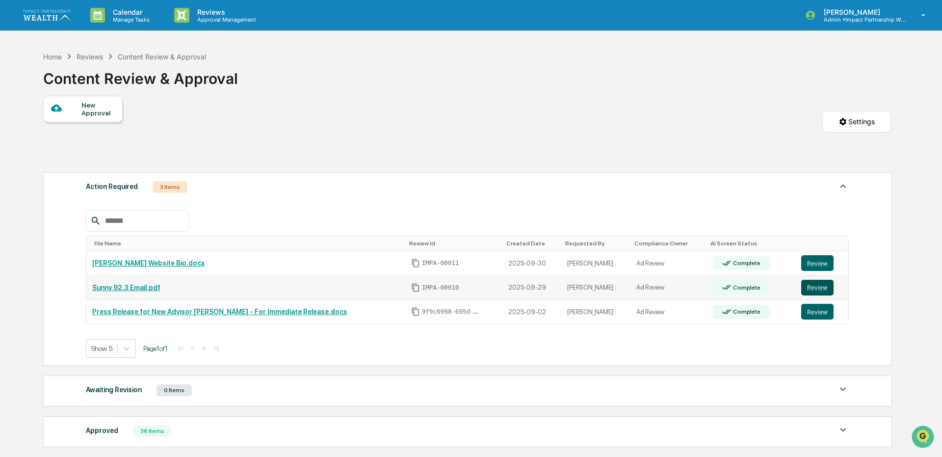
click at [812, 288] on button "Review" at bounding box center [817, 288] width 32 height 16
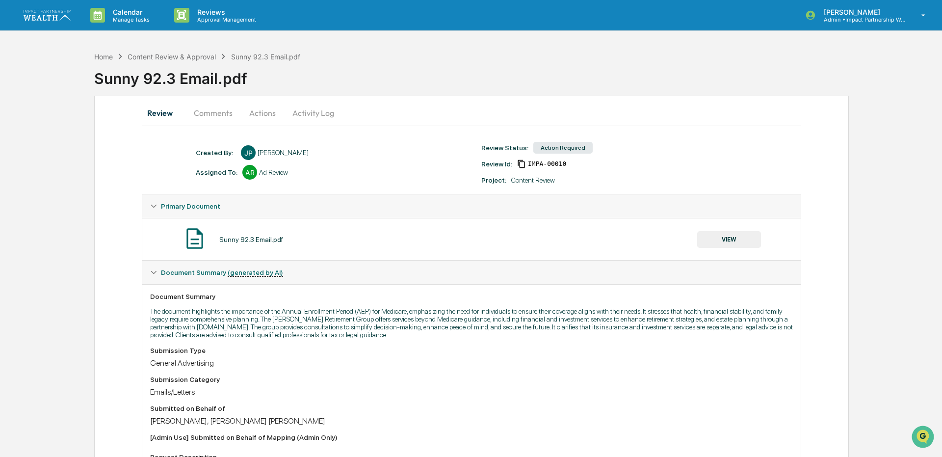
click at [734, 246] on button "VIEW" at bounding box center [729, 239] width 64 height 17
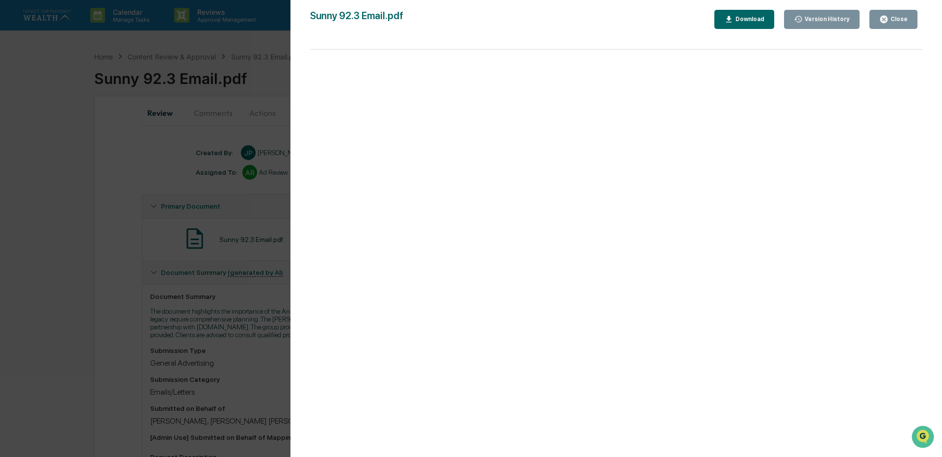
click at [744, 22] on div "Download" at bounding box center [748, 19] width 31 height 7
click at [904, 20] on div "Close" at bounding box center [898, 19] width 19 height 7
click at [882, 22] on icon "button" at bounding box center [883, 19] width 9 height 9
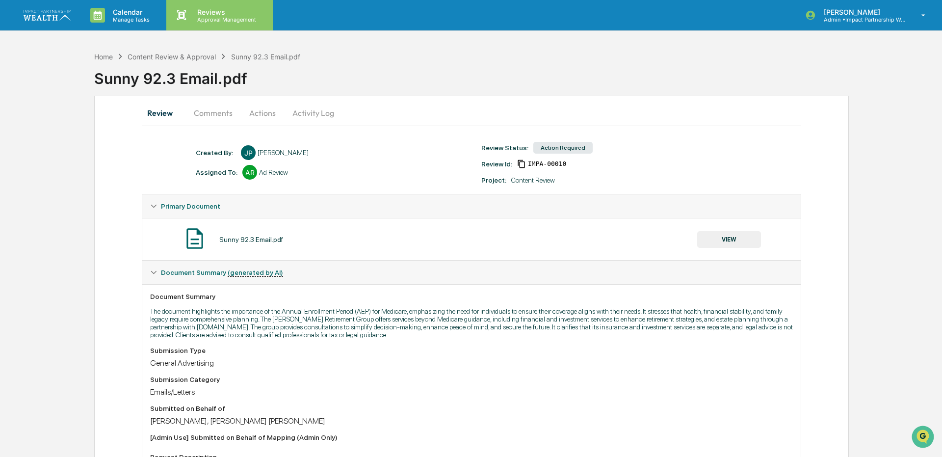
click at [220, 21] on p "Approval Management" at bounding box center [225, 19] width 72 height 7
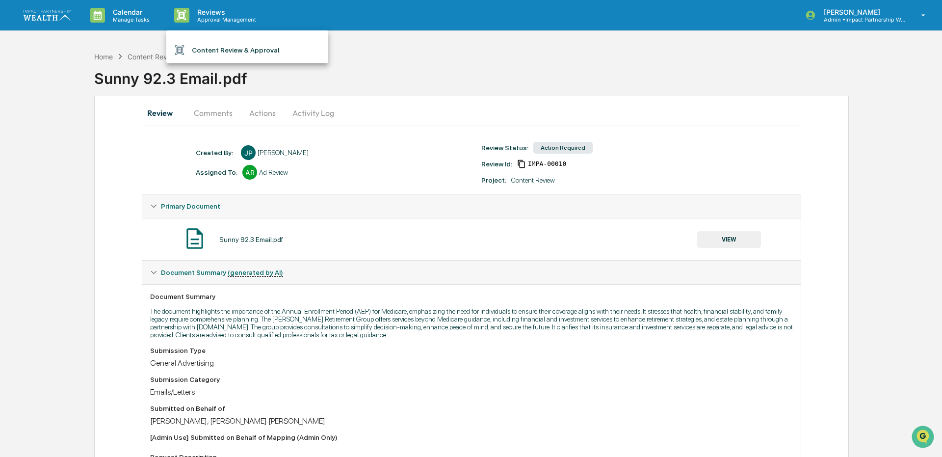
click at [213, 50] on li "Content Review & Approval" at bounding box center [247, 50] width 162 height 19
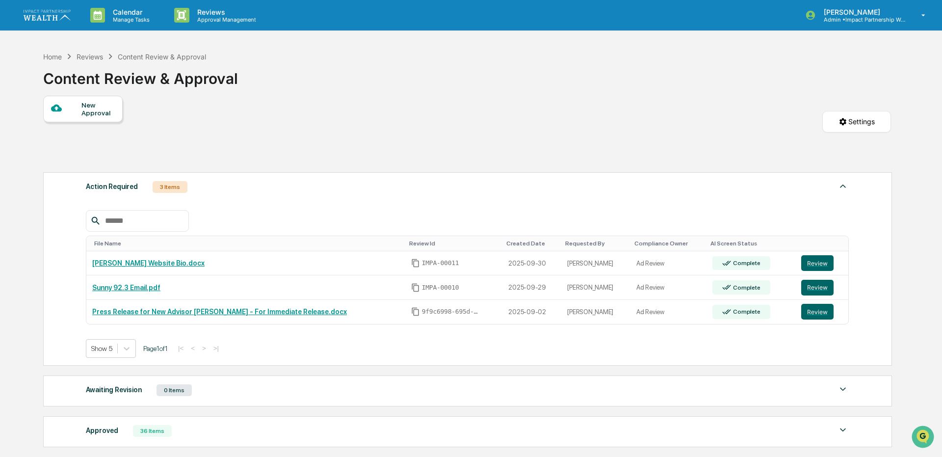
click at [811, 259] on button "Review" at bounding box center [817, 263] width 32 height 16
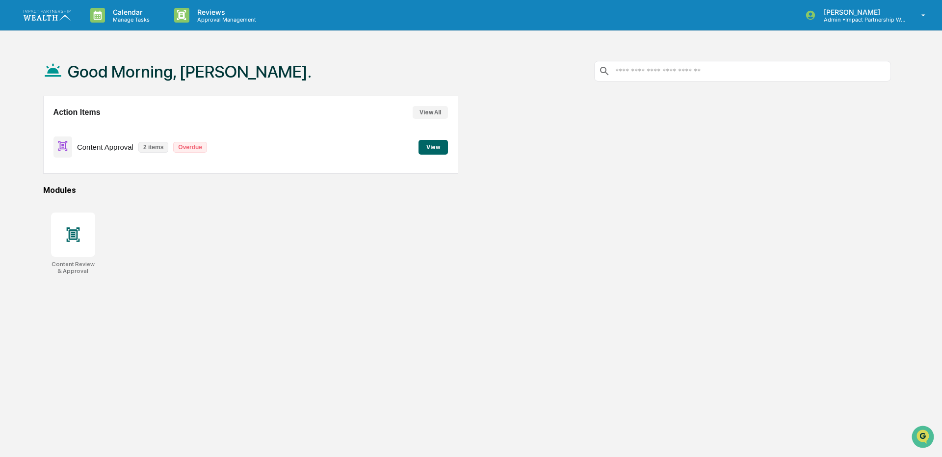
click at [433, 145] on button "View" at bounding box center [432, 147] width 29 height 15
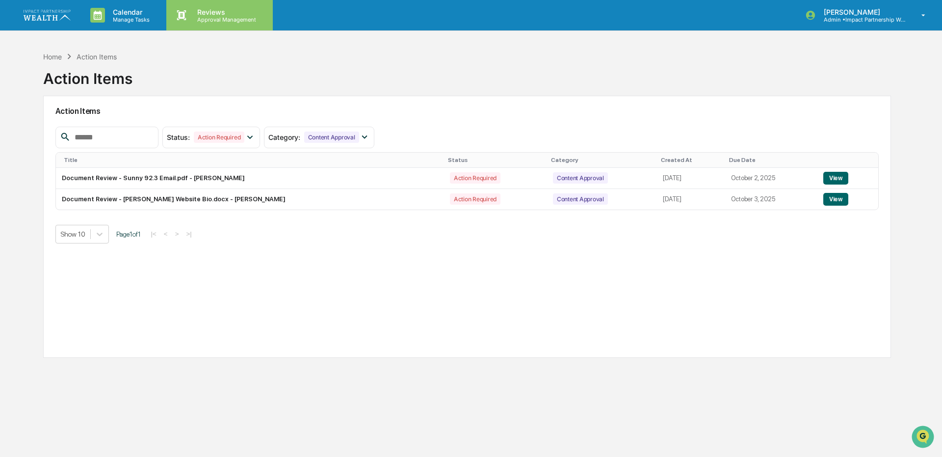
click at [208, 24] on div "Reviews Approval Management" at bounding box center [219, 15] width 106 height 30
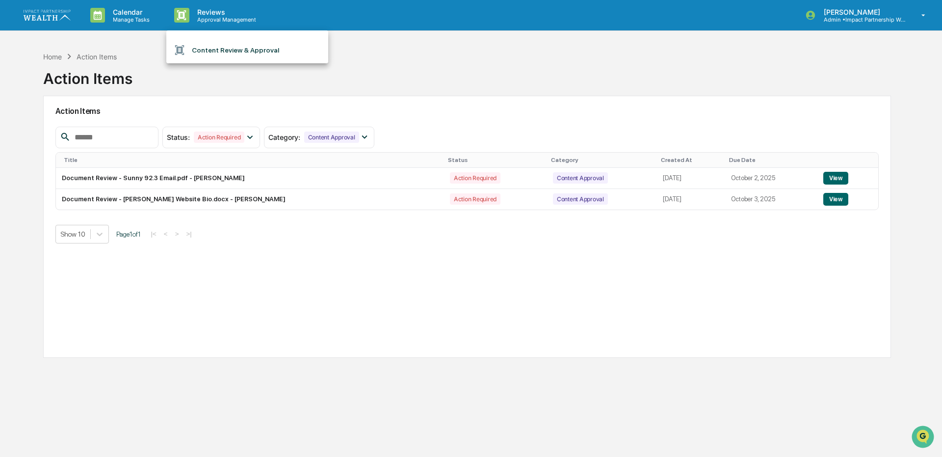
click at [214, 44] on li "Content Review & Approval" at bounding box center [247, 50] width 162 height 19
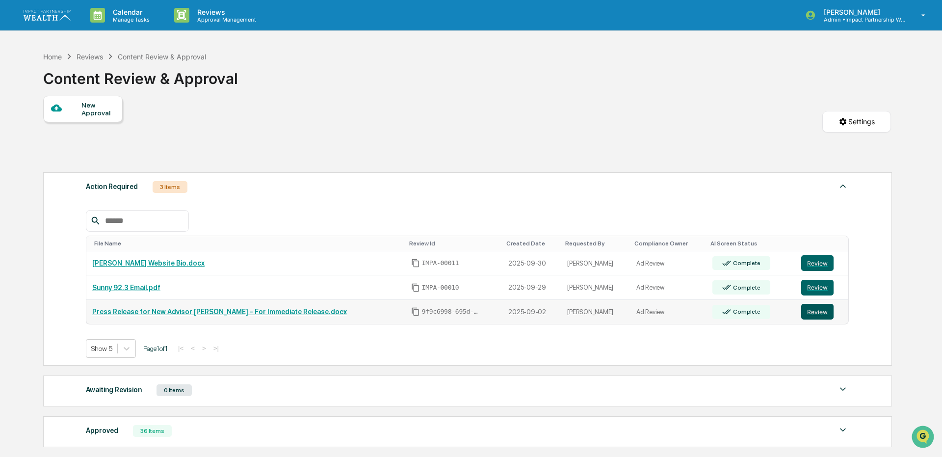
click at [812, 308] on button "Review" at bounding box center [817, 312] width 32 height 16
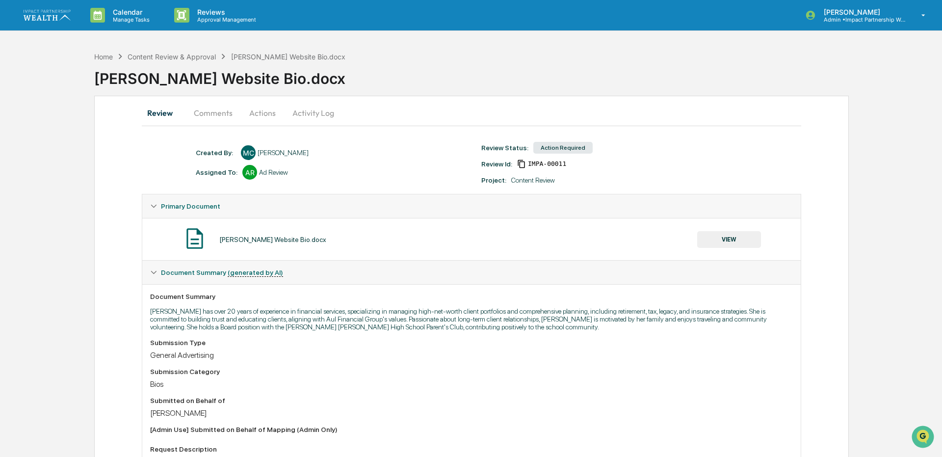
click at [741, 237] on button "VIEW" at bounding box center [729, 239] width 64 height 17
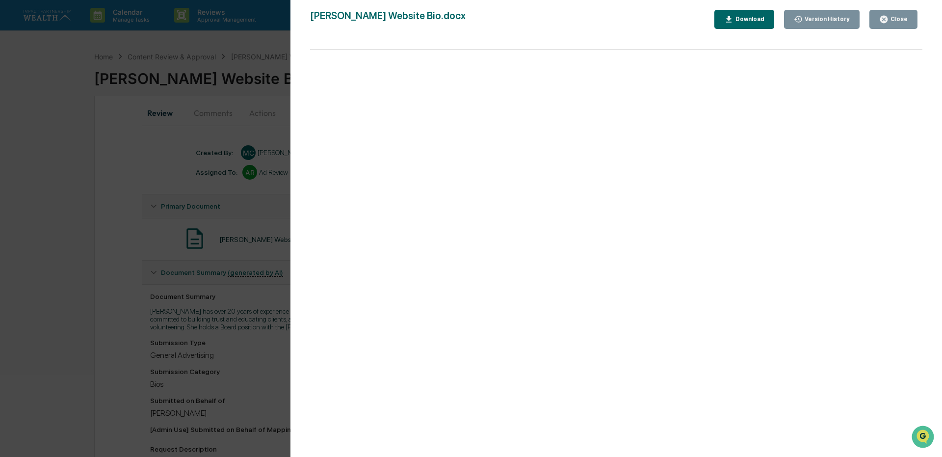
click at [750, 14] on button "Download" at bounding box center [744, 19] width 60 height 19
drag, startPoint x: 887, startPoint y: 21, endPoint x: 819, endPoint y: 41, distance: 71.1
click at [887, 21] on icon "button" at bounding box center [883, 19] width 9 height 9
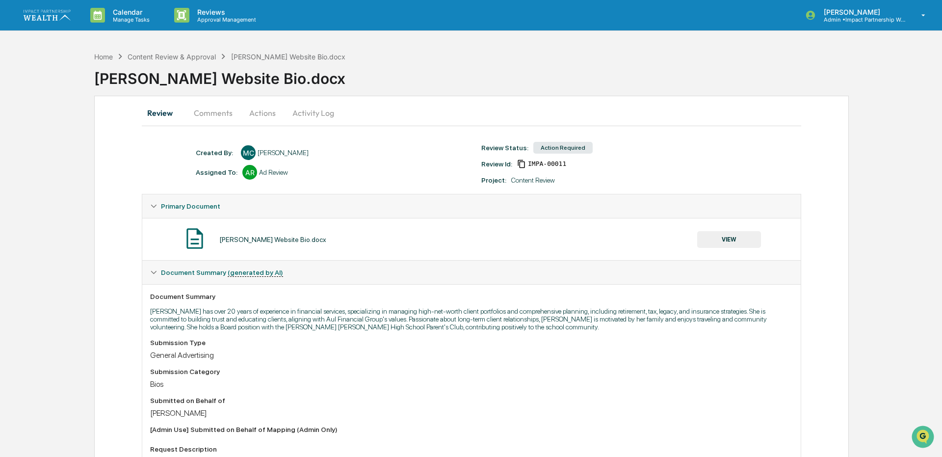
click at [214, 117] on button "Comments" at bounding box center [213, 113] width 54 height 24
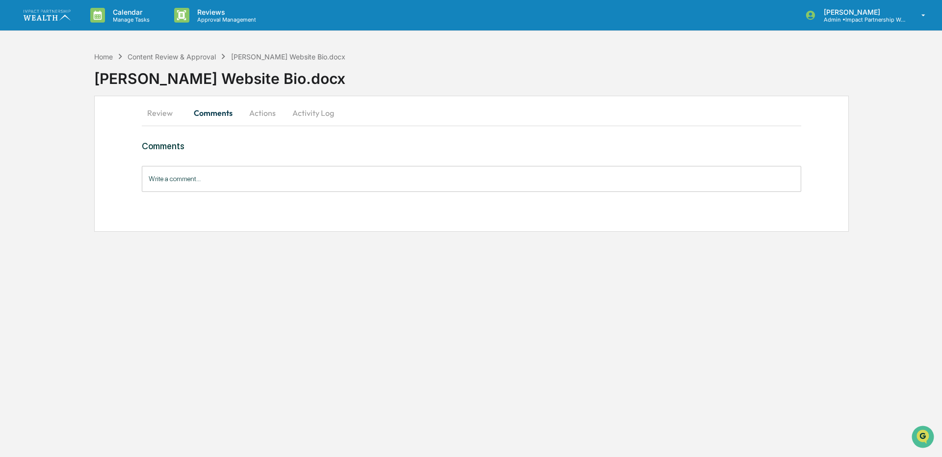
click at [261, 115] on button "Actions" at bounding box center [262, 113] width 44 height 24
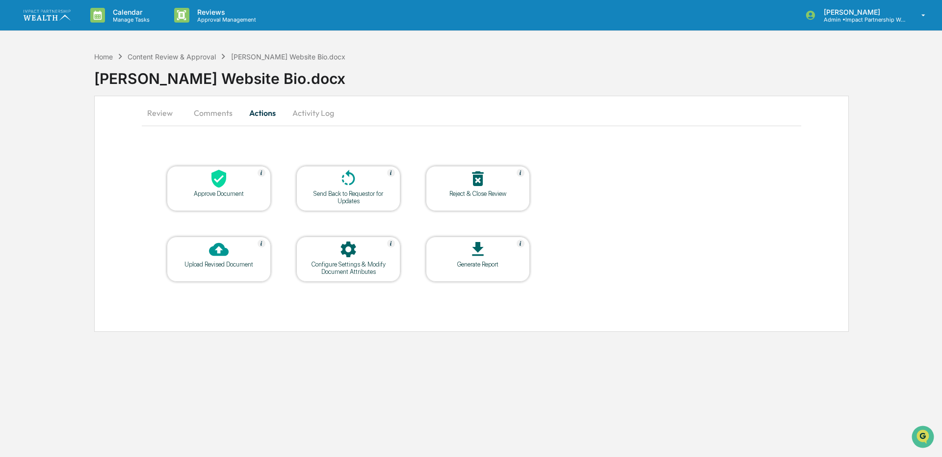
click at [242, 264] on div "Upload Revised Document" at bounding box center [219, 264] width 88 height 7
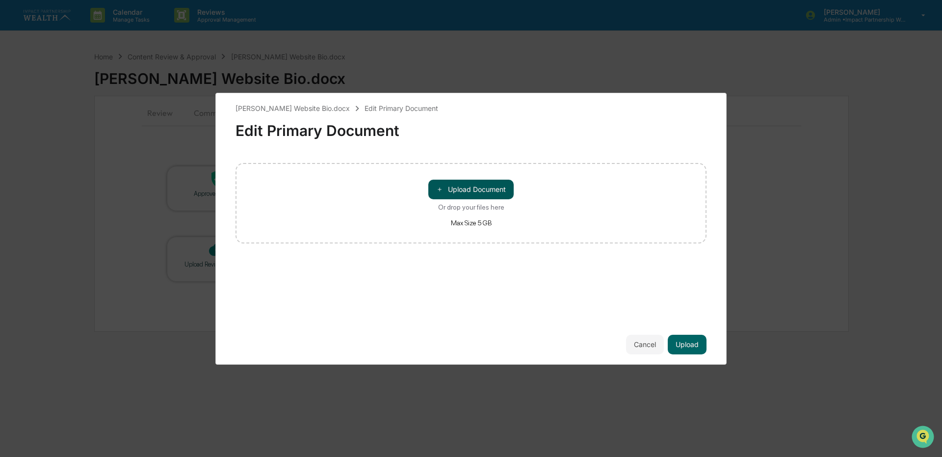
click at [484, 185] on button "＋ Upload Document" at bounding box center [470, 190] width 85 height 20
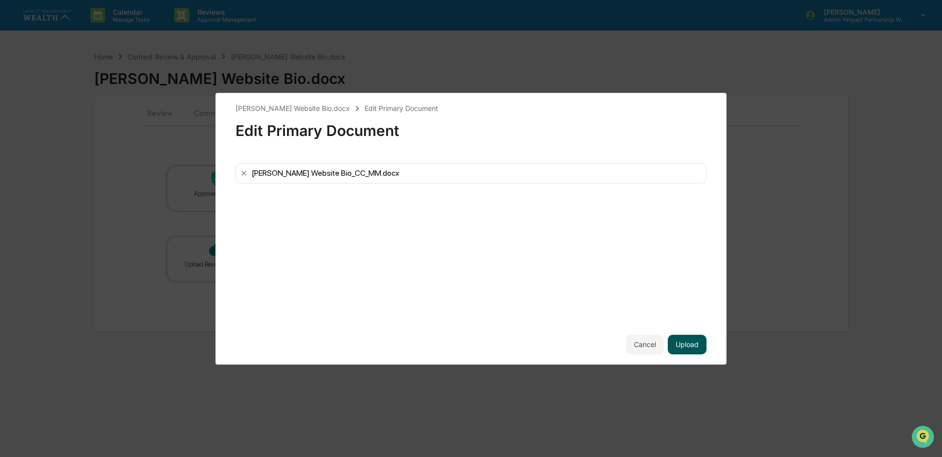
click at [689, 346] on button "Upload" at bounding box center [687, 345] width 39 height 20
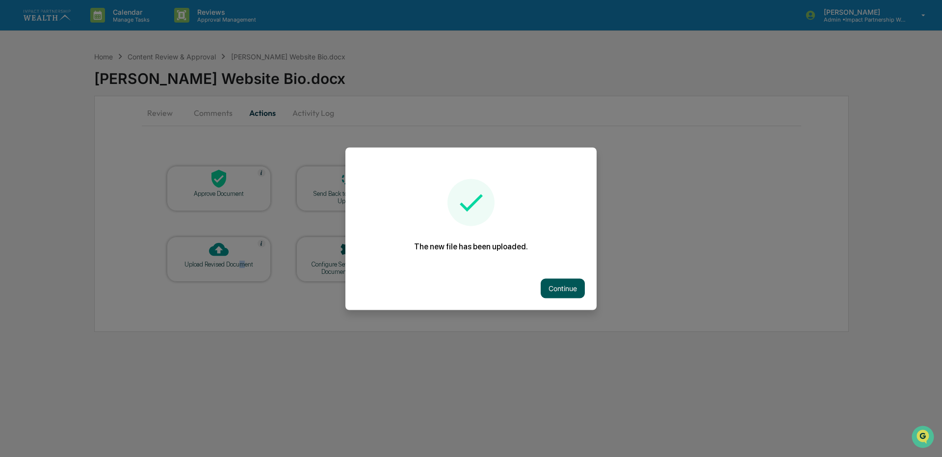
click at [560, 289] on button "Continue" at bounding box center [563, 288] width 44 height 20
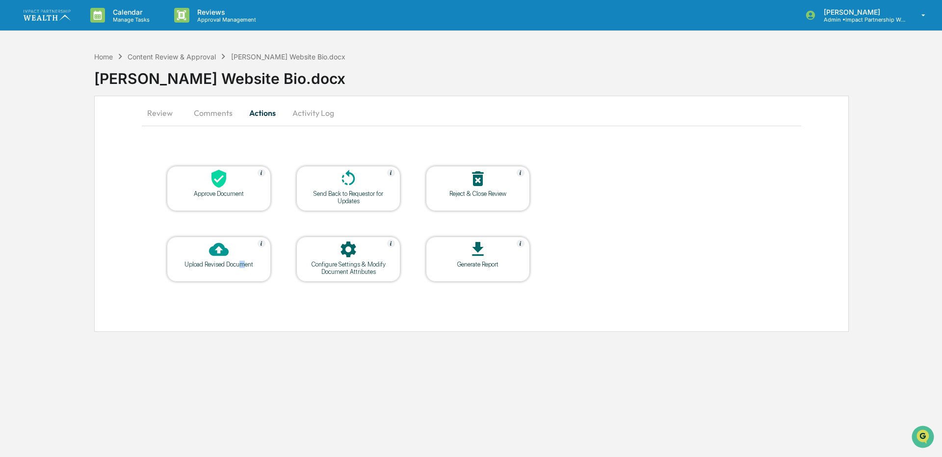
click at [349, 191] on div "Send Back to Requestor for Updates" at bounding box center [348, 197] width 88 height 15
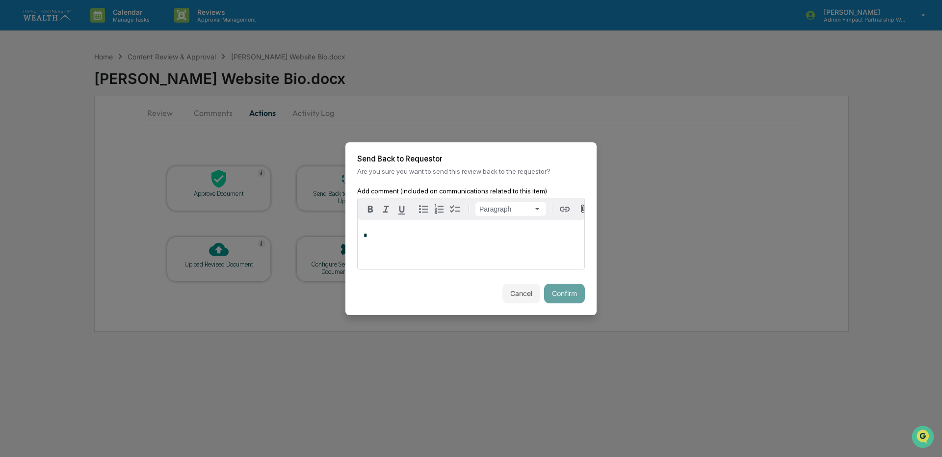
click at [414, 243] on div "*" at bounding box center [471, 244] width 227 height 49
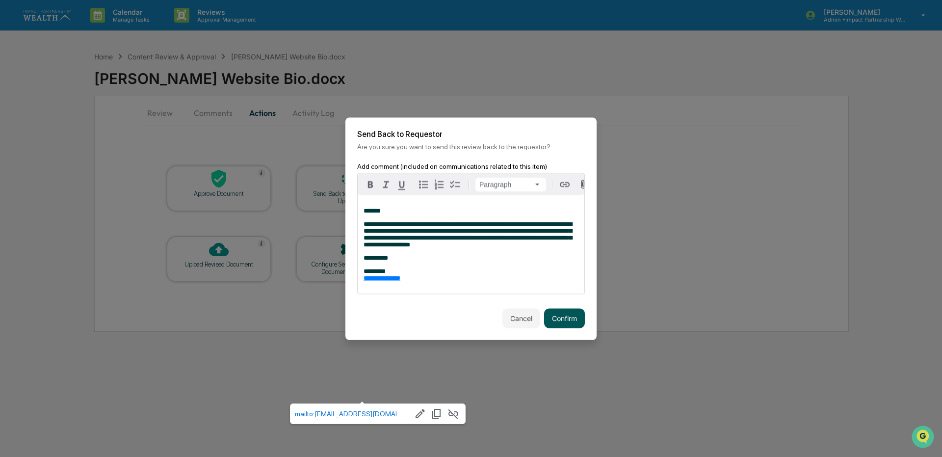
click at [578, 312] on button "Confirm" at bounding box center [564, 318] width 41 height 20
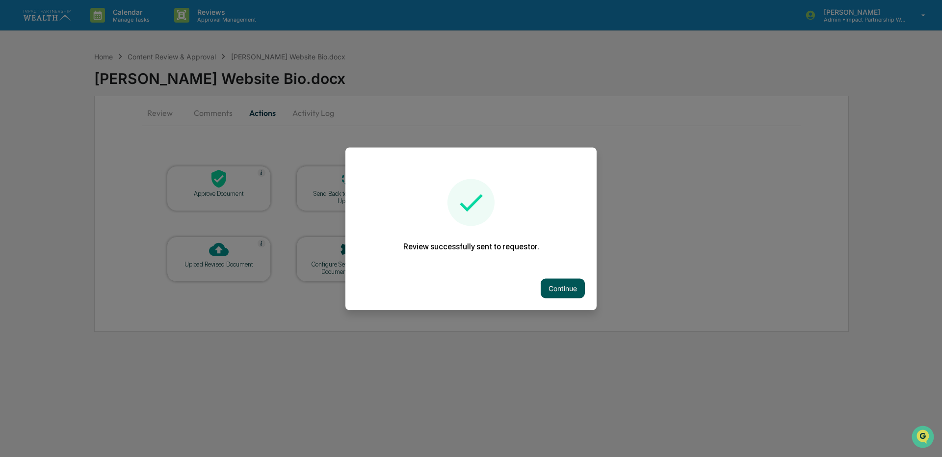
click at [553, 296] on button "Continue" at bounding box center [563, 288] width 44 height 20
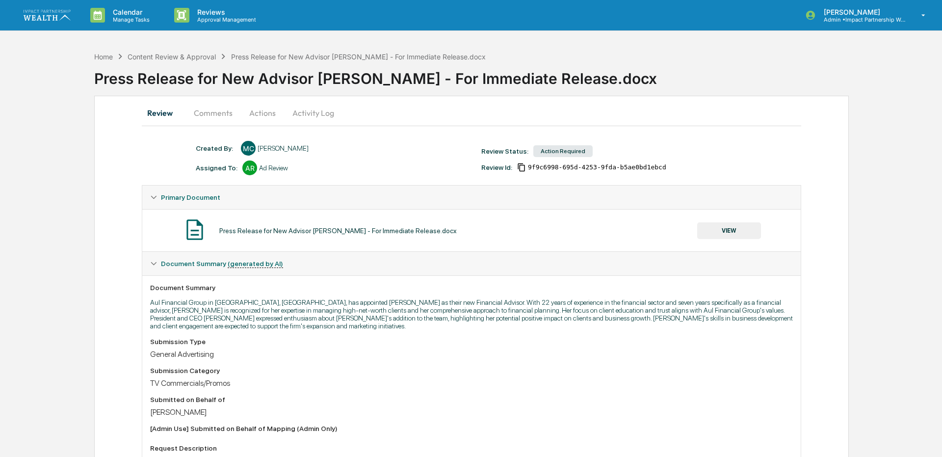
click at [218, 111] on button "Comments" at bounding box center [213, 113] width 54 height 24
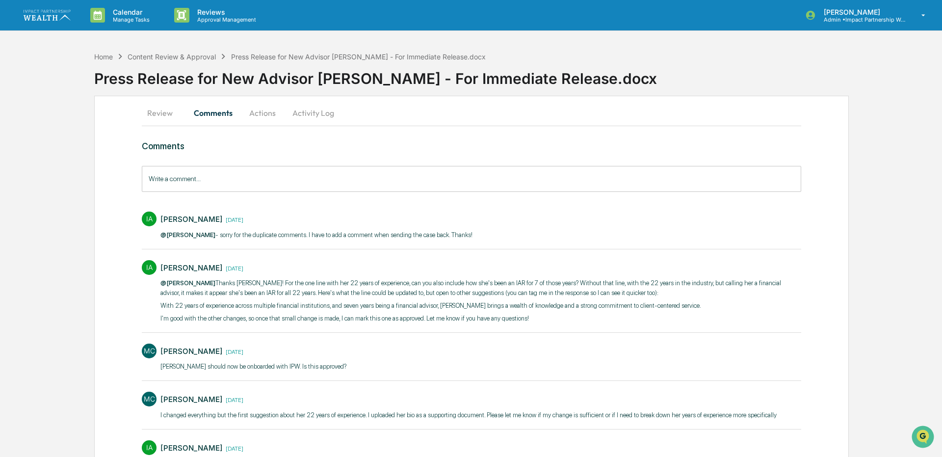
click at [167, 111] on button "Review" at bounding box center [164, 113] width 44 height 24
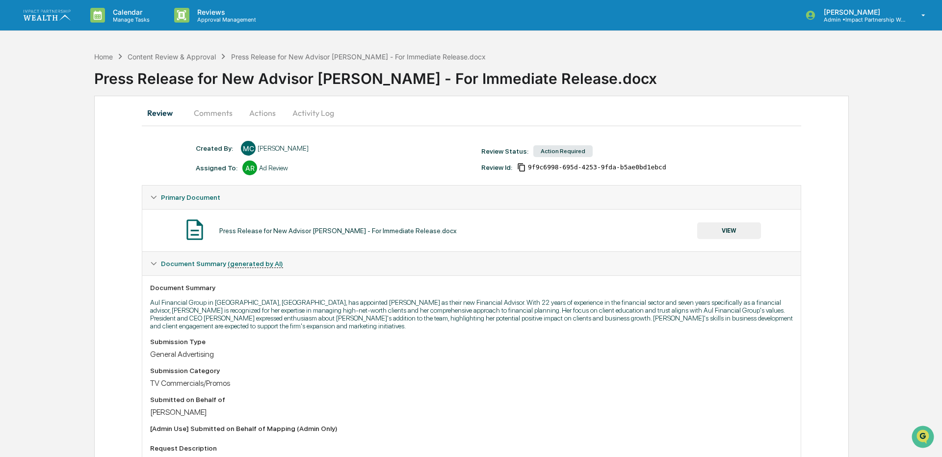
click at [734, 233] on button "VIEW" at bounding box center [729, 230] width 64 height 17
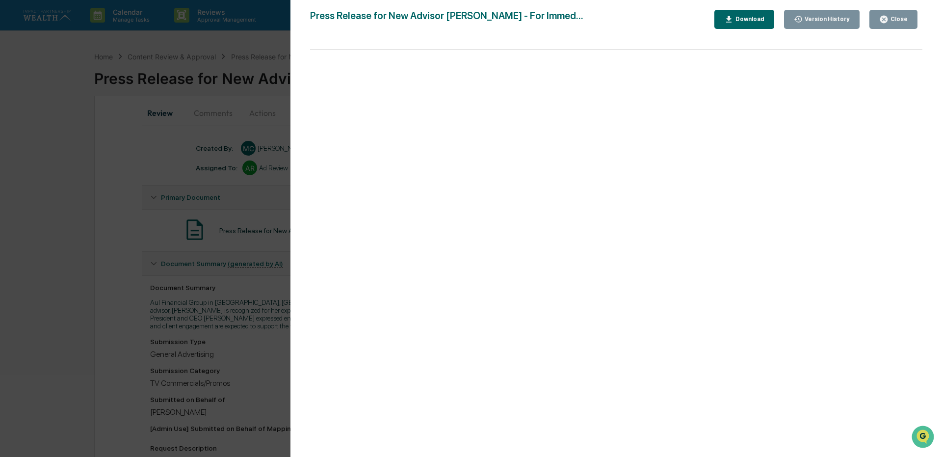
click at [747, 20] on div "Download" at bounding box center [748, 19] width 31 height 7
click at [817, 17] on div "Version History" at bounding box center [826, 19] width 47 height 7
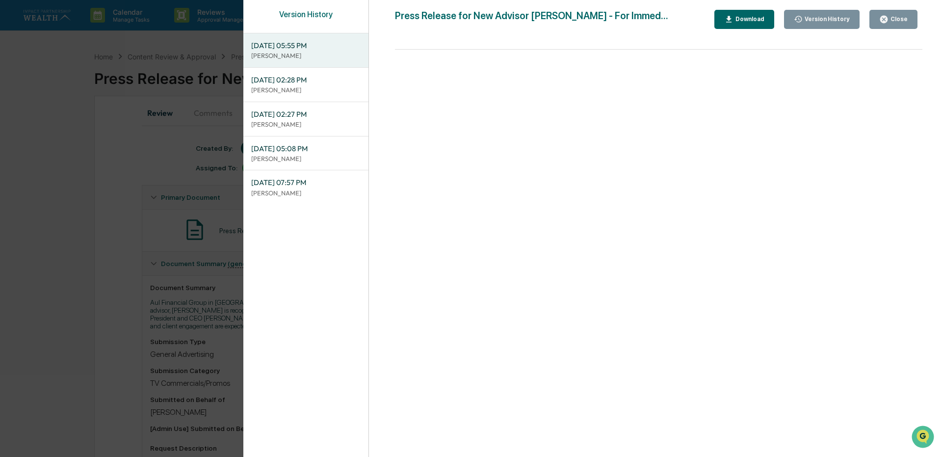
click at [296, 154] on p "[PERSON_NAME]" at bounding box center [305, 158] width 109 height 9
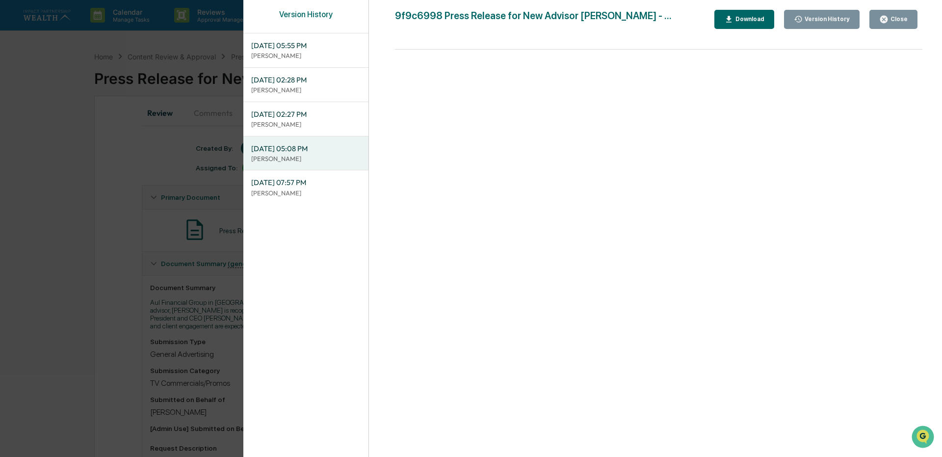
click at [279, 125] on p "[PERSON_NAME]" at bounding box center [305, 124] width 109 height 9
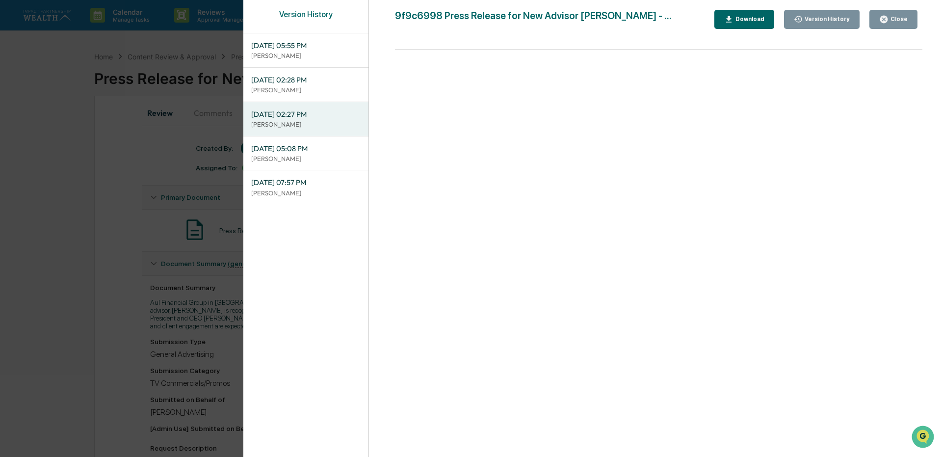
click at [286, 96] on div "[DATE] 02:28 PM [PERSON_NAME]" at bounding box center [305, 85] width 125 height 34
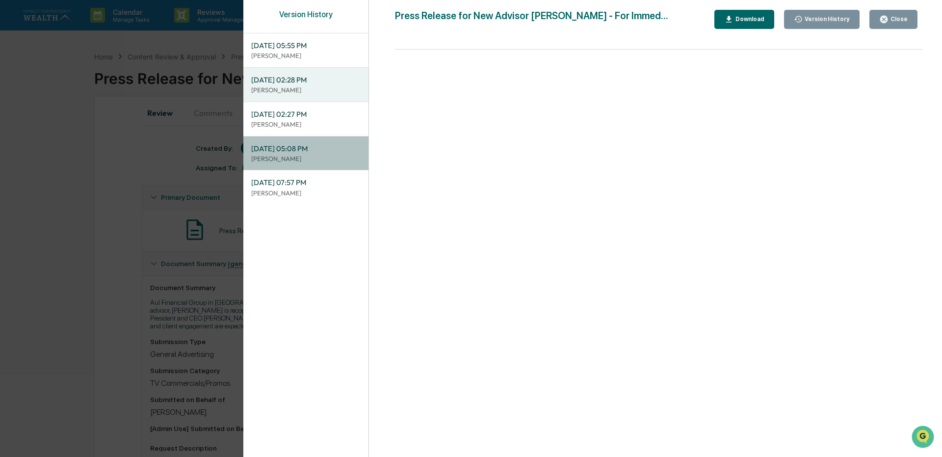
click at [281, 146] on span "[DATE] 05:08 PM" at bounding box center [305, 148] width 109 height 11
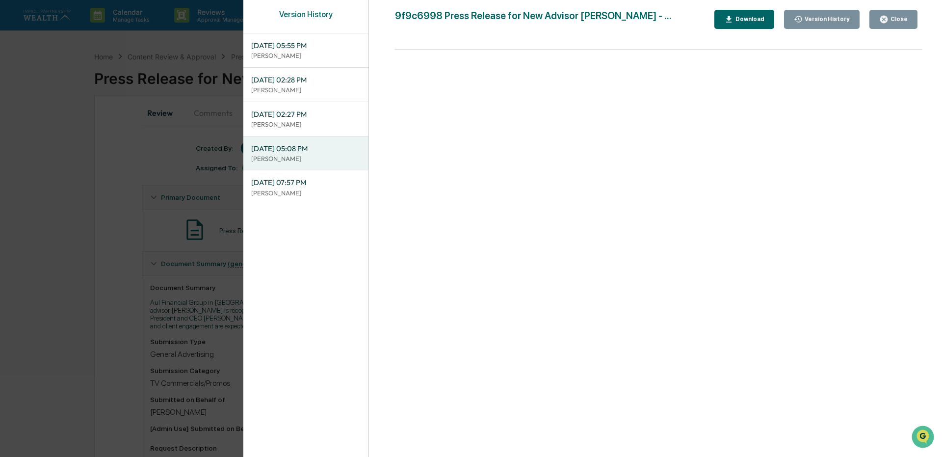
click at [733, 17] on icon "button" at bounding box center [728, 19] width 9 height 9
click at [902, 25] on button "Close" at bounding box center [893, 19] width 48 height 19
